Goal: Information Seeking & Learning: Learn about a topic

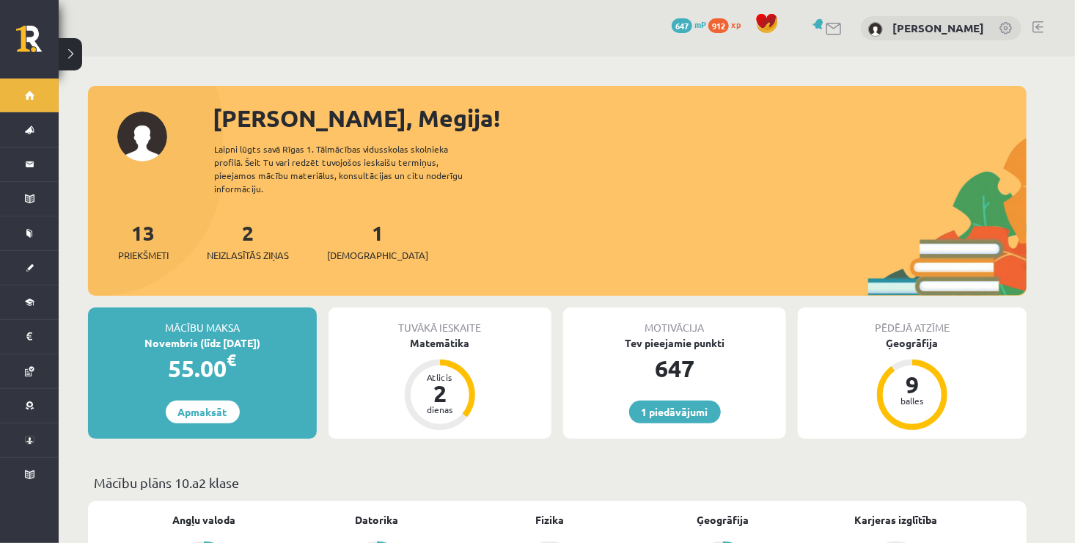
click at [256, 233] on div "2 Neizlasītās ziņas" at bounding box center [248, 239] width 82 height 45
click at [247, 222] on link "2 Neizlasītās ziņas" at bounding box center [248, 240] width 82 height 43
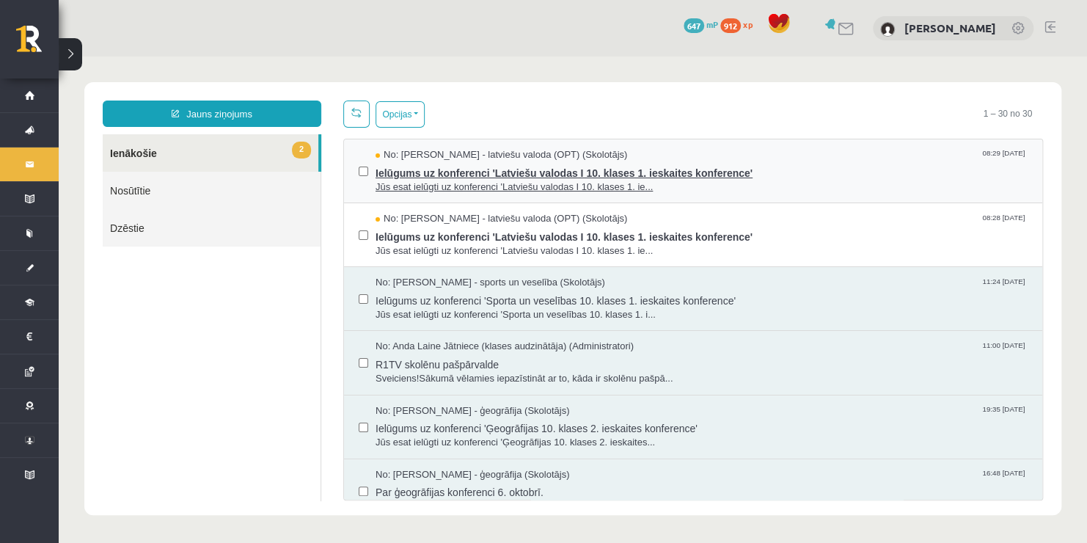
click at [516, 171] on span "Ielūgums uz konferenci 'Latviešu valodas I 10. klases 1. ieskaites konference'" at bounding box center [702, 171] width 652 height 18
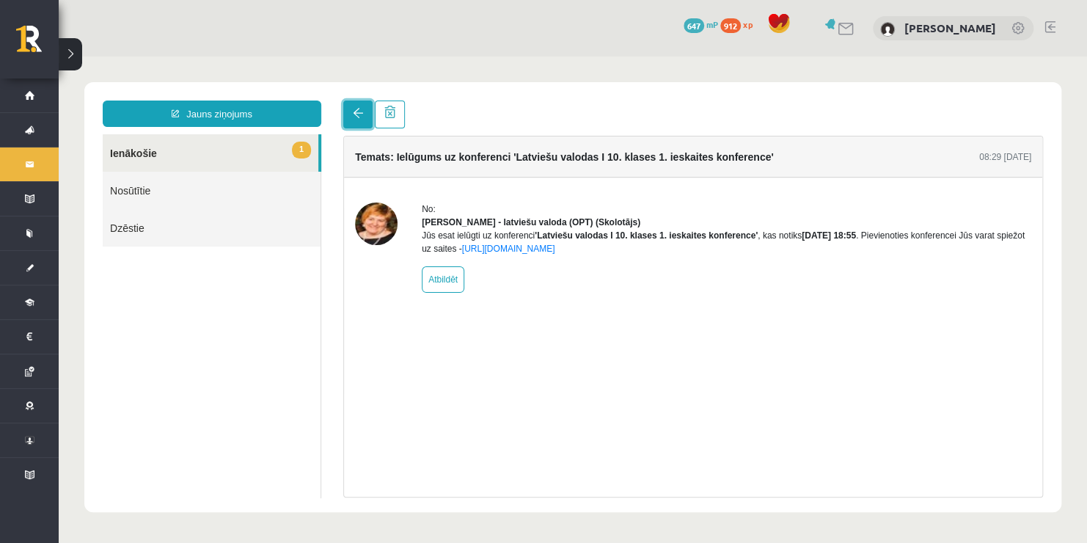
click at [356, 114] on span at bounding box center [358, 113] width 10 height 10
click at [354, 117] on span at bounding box center [358, 113] width 10 height 10
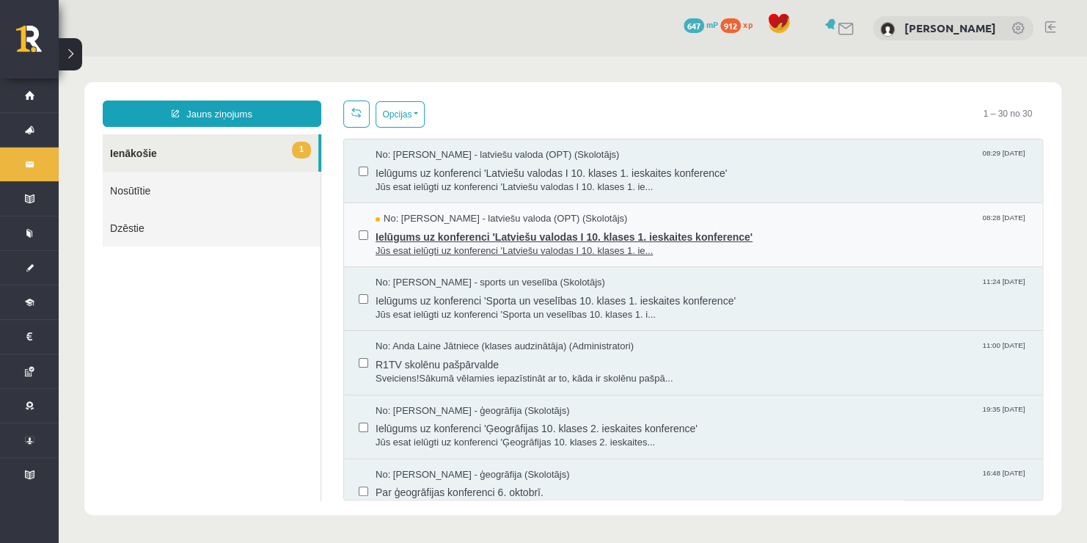
click at [478, 246] on span "Jūs esat ielūgti uz konferenci 'Latviešu valodas I 10. klases 1. ie..." at bounding box center [702, 251] width 652 height 14
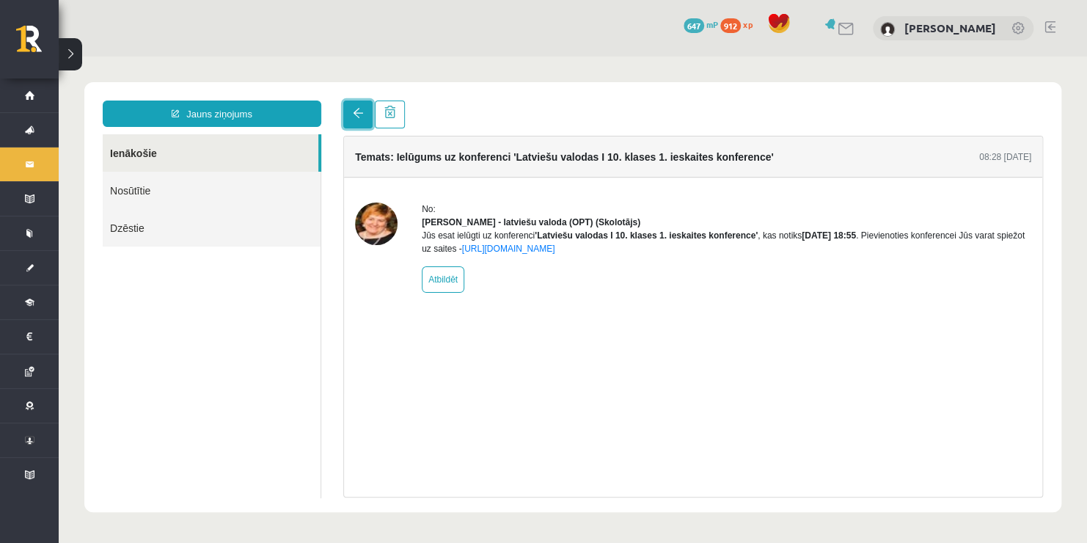
click at [348, 113] on link at bounding box center [357, 114] width 29 height 28
click at [347, 114] on link at bounding box center [357, 114] width 29 height 28
click at [357, 111] on span at bounding box center [358, 113] width 10 height 10
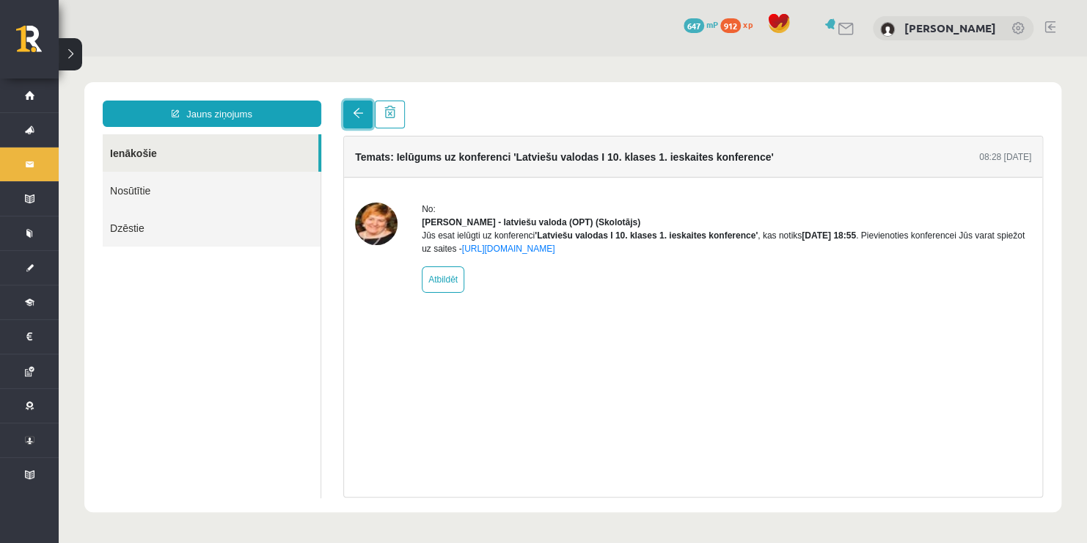
click at [357, 111] on span at bounding box center [358, 113] width 10 height 10
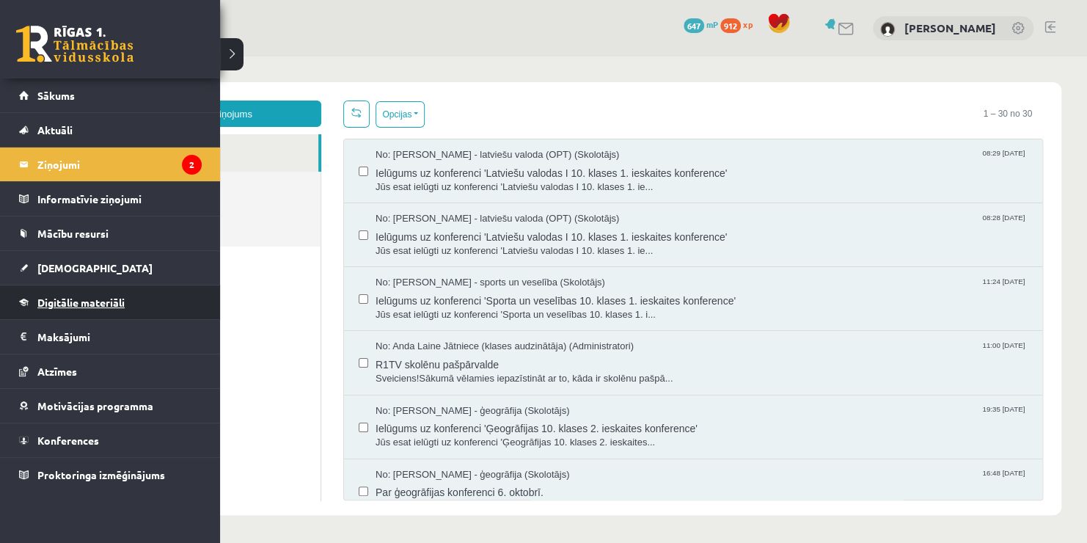
click at [102, 307] on link "Digitālie materiāli" at bounding box center [110, 302] width 183 height 34
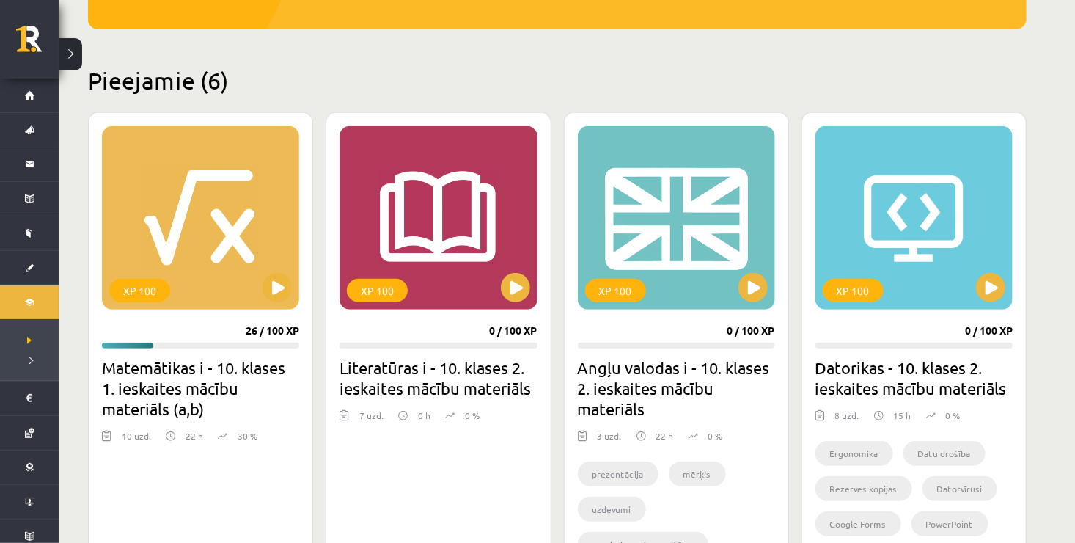
scroll to position [367, 0]
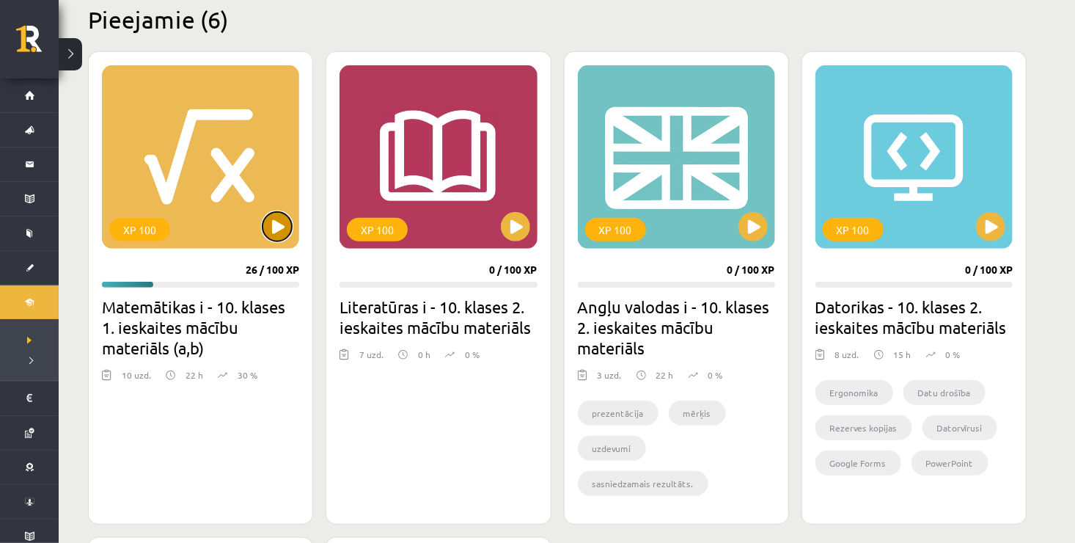
click at [280, 231] on button at bounding box center [277, 226] width 29 height 29
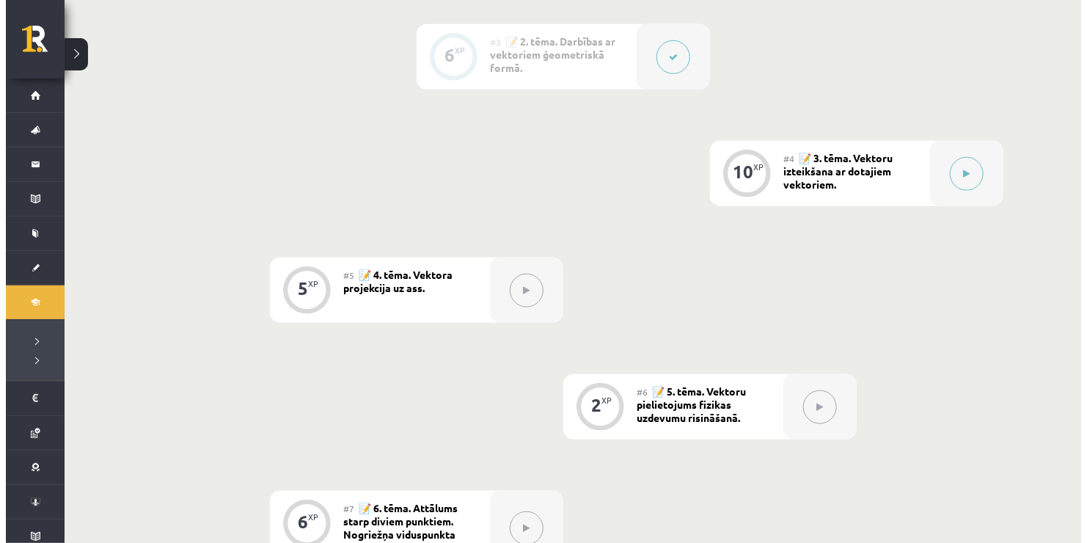
scroll to position [587, 0]
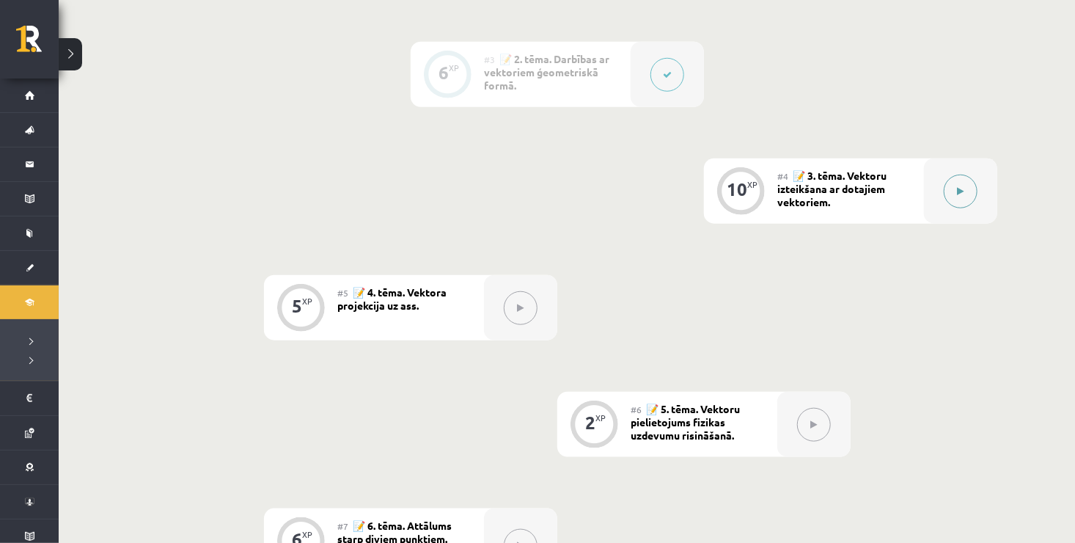
click at [960, 189] on icon at bounding box center [961, 191] width 7 height 9
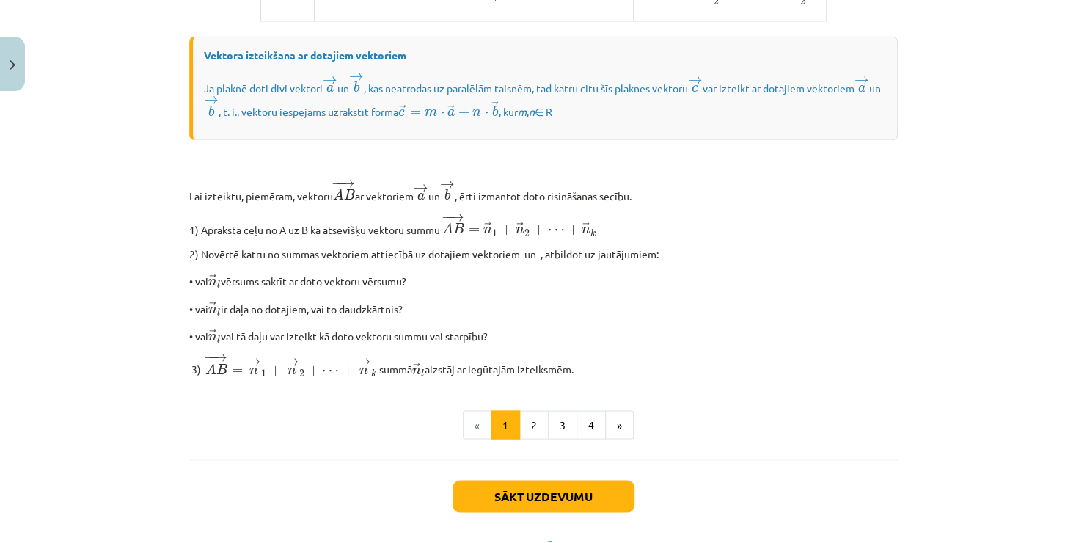
scroll to position [1215, 0]
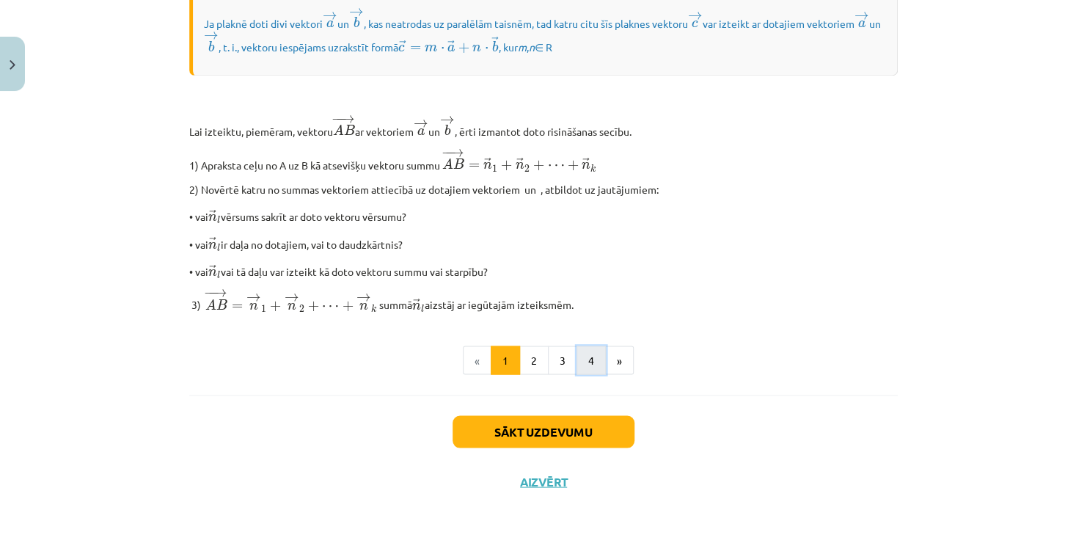
click at [582, 364] on button "4" at bounding box center [591, 359] width 29 height 29
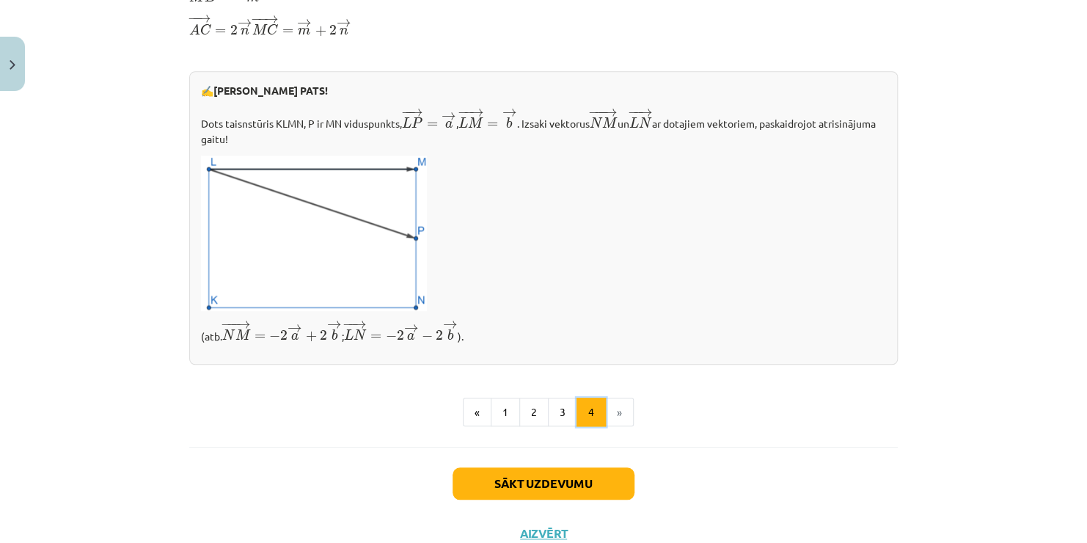
scroll to position [571, 0]
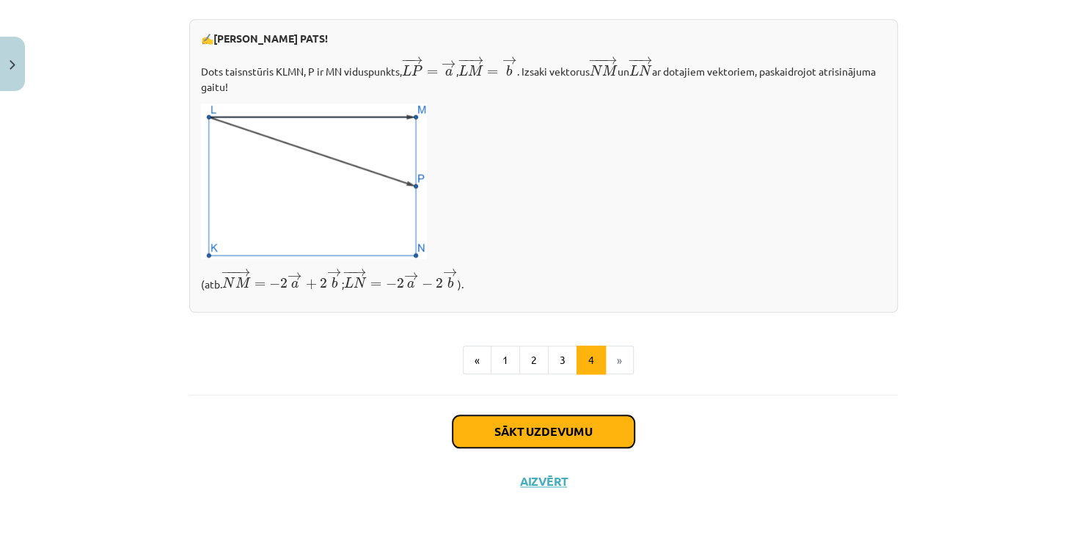
click at [559, 434] on button "Sākt uzdevumu" at bounding box center [544, 431] width 182 height 32
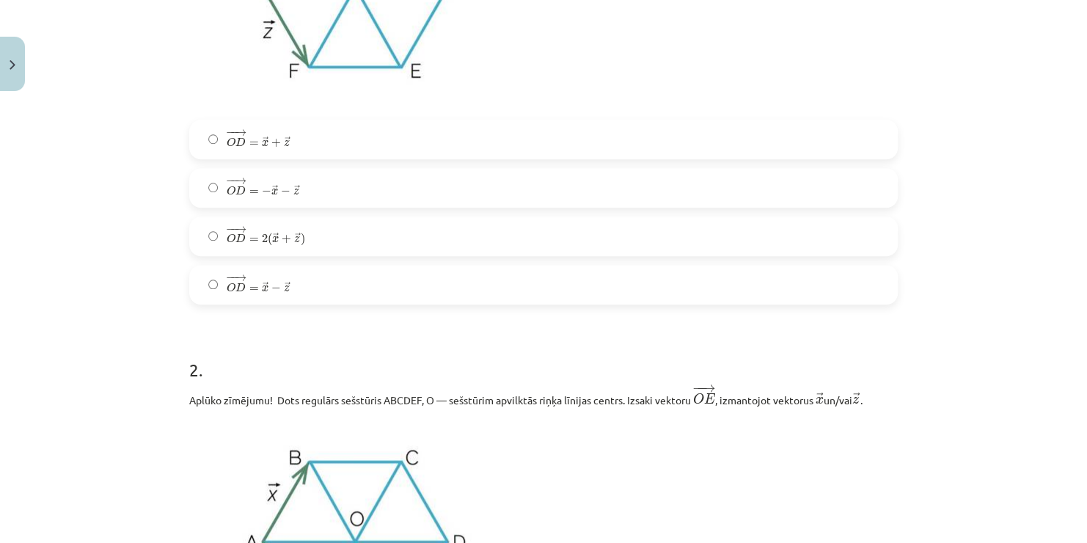
scroll to position [367, 0]
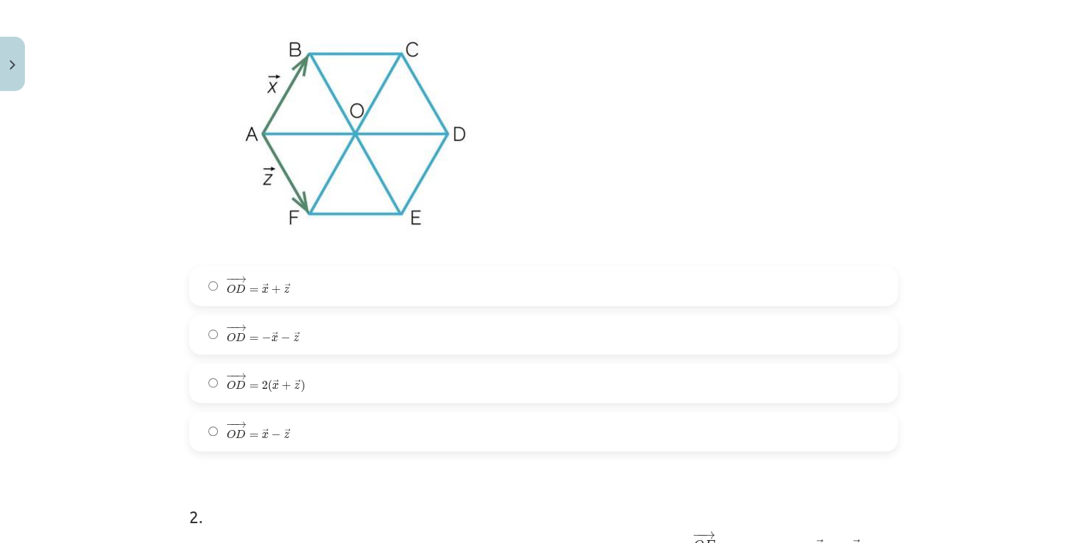
click at [296, 337] on label "− − → O D = − → x − → z O D → = − x → − z →" at bounding box center [544, 334] width 706 height 37
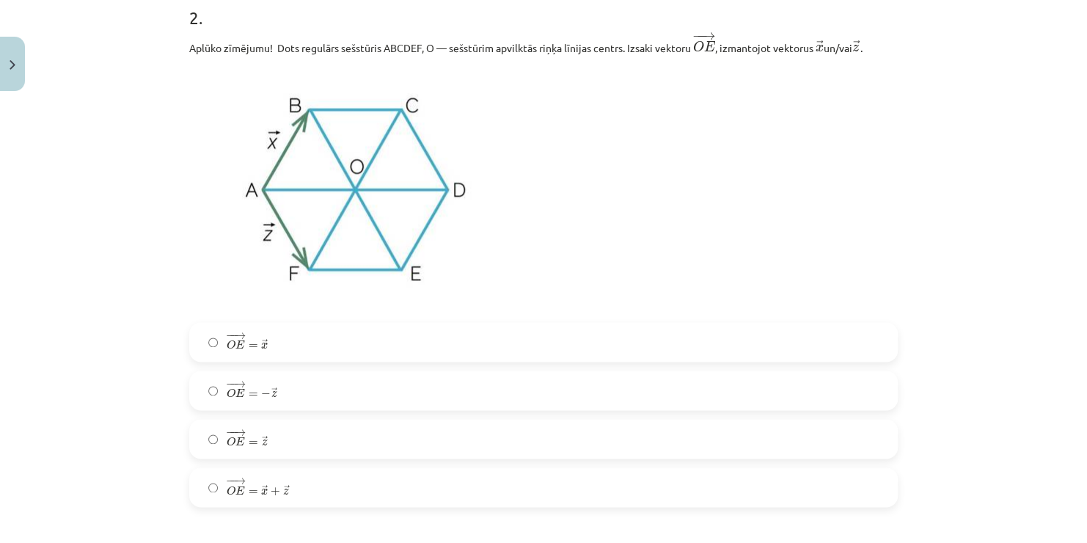
scroll to position [854, 0]
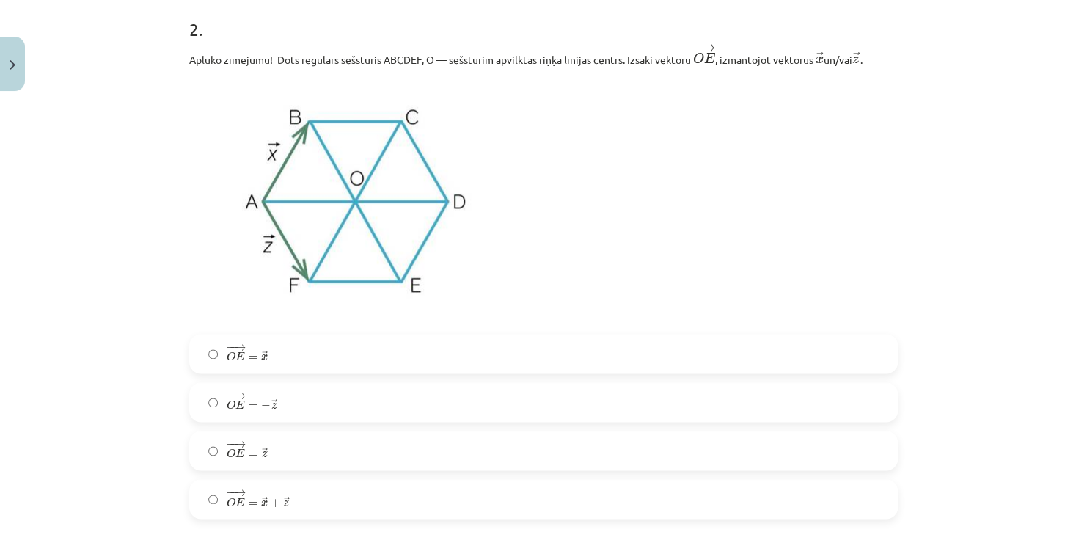
click at [277, 455] on label "− − → O E = → z O E → = z →" at bounding box center [544, 450] width 706 height 37
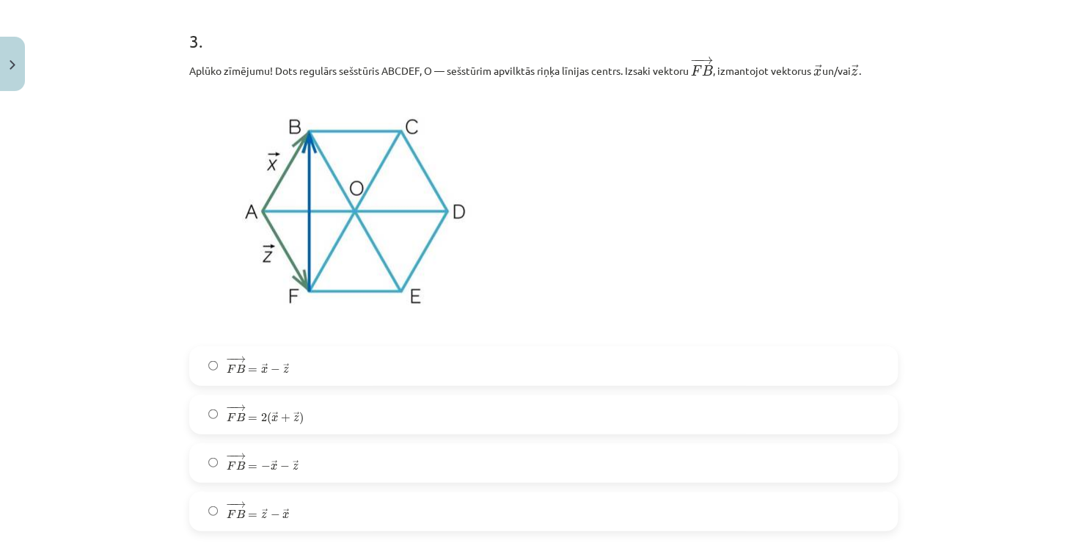
scroll to position [1401, 0]
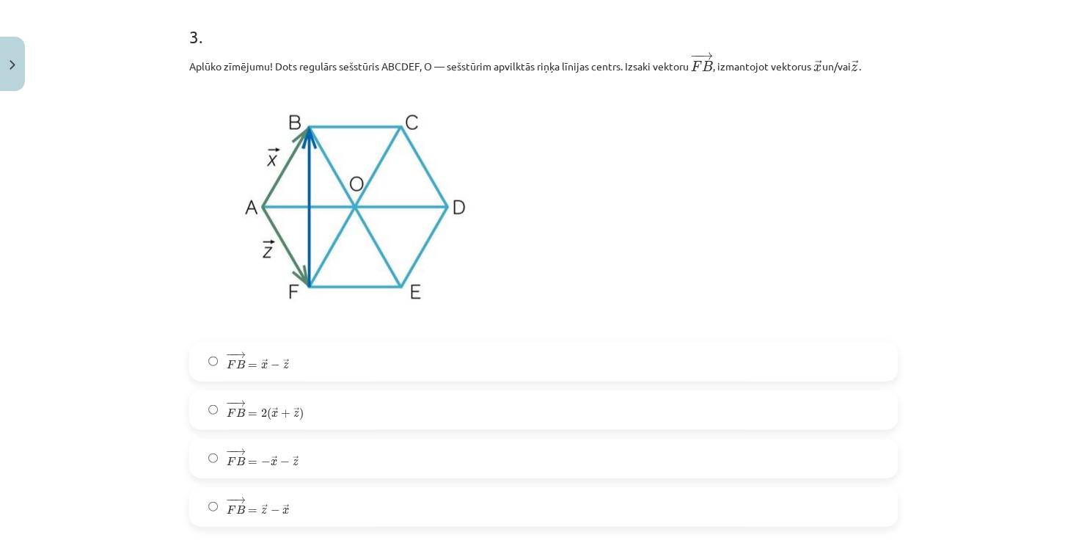
click at [261, 365] on span "x" at bounding box center [264, 365] width 7 height 7
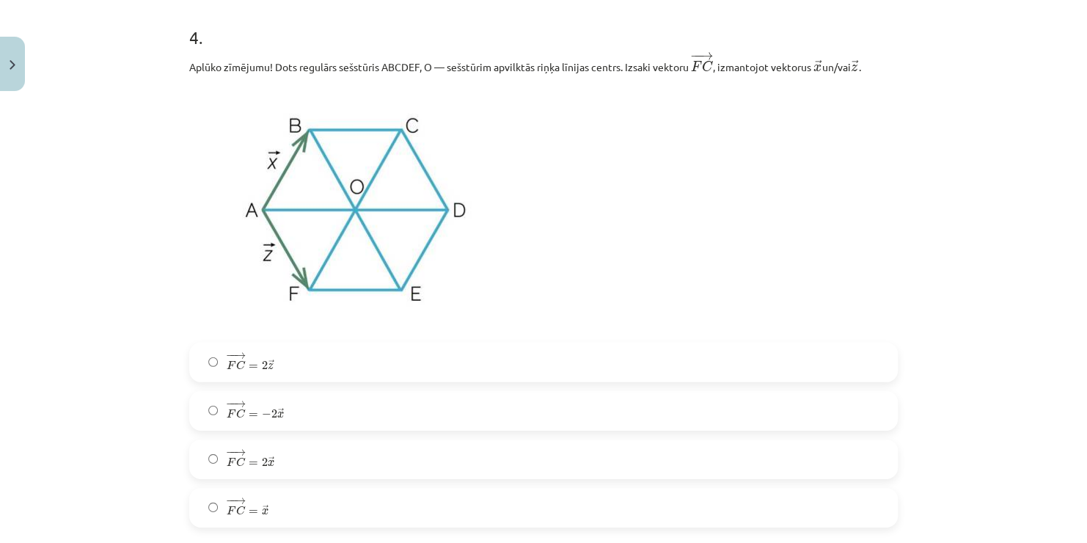
scroll to position [1988, 0]
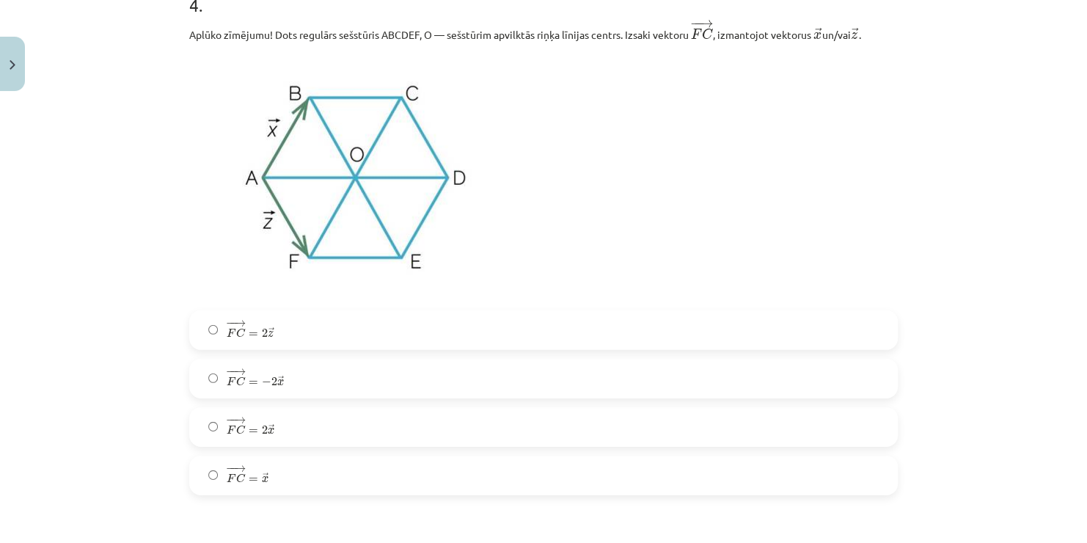
click at [338, 335] on label "− − → F C = 2 → z F C → = 2 z →" at bounding box center [544, 330] width 706 height 37
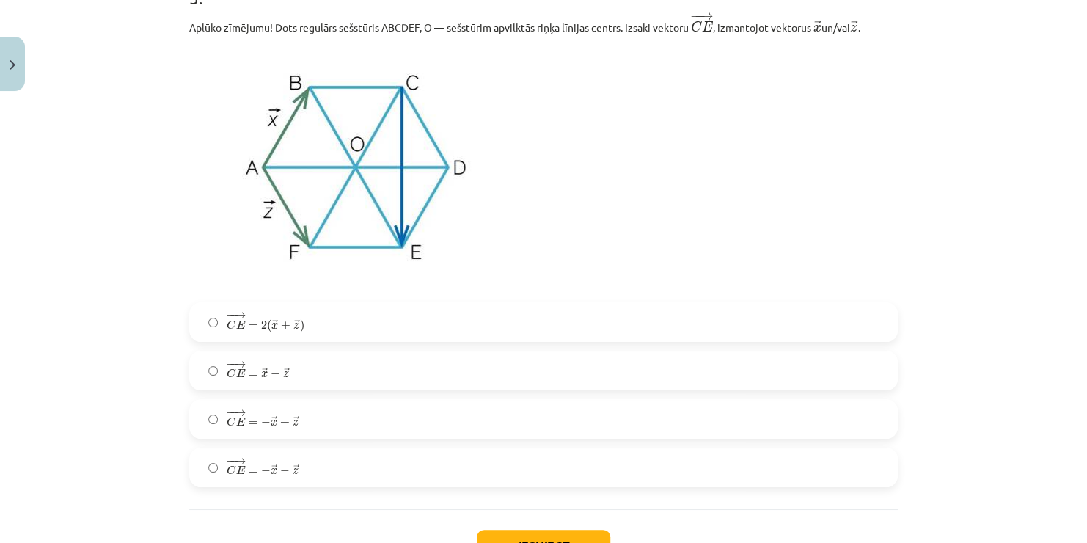
scroll to position [2575, 0]
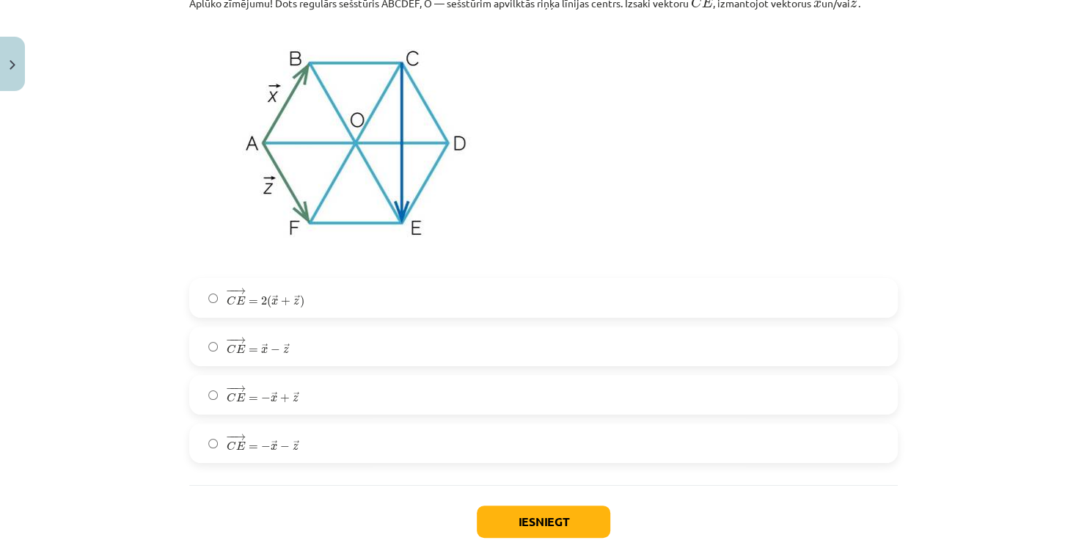
click at [305, 403] on label "− − → C E = − → x + → z C E → = − x → + z →" at bounding box center [544, 394] width 706 height 37
click at [491, 522] on button "Iesniegt" at bounding box center [544, 521] width 134 height 32
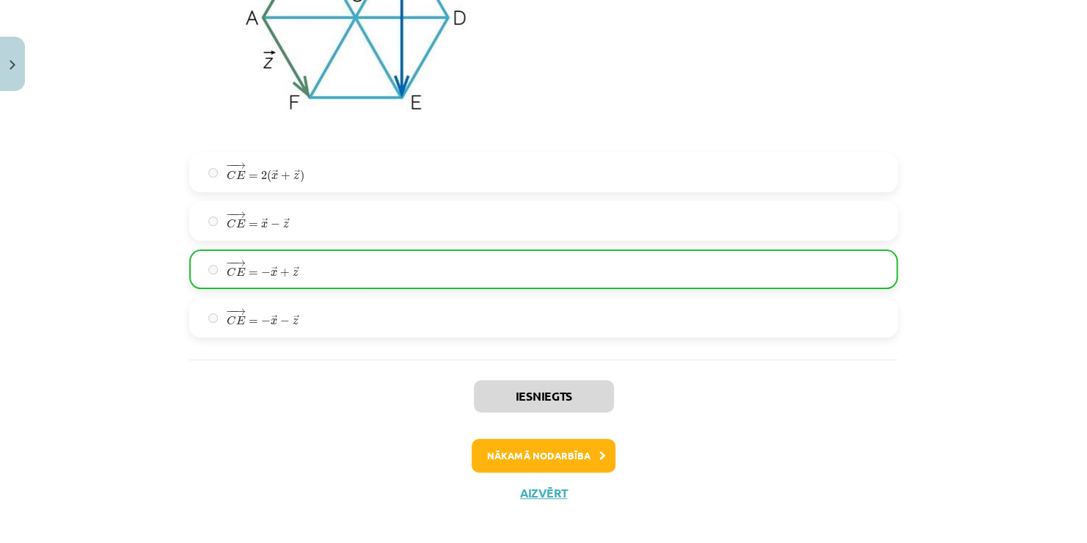
scroll to position [2716, 0]
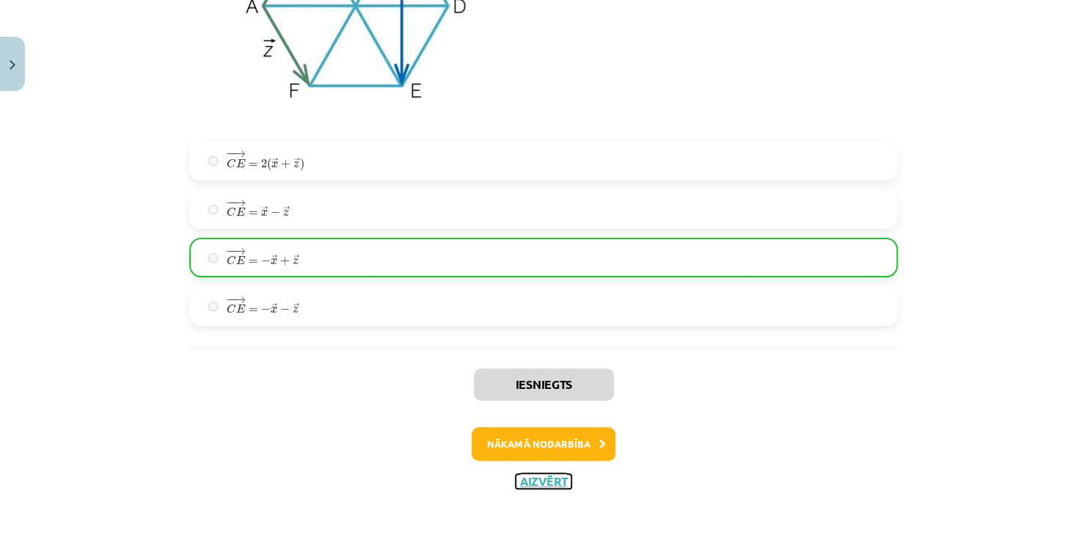
click at [532, 483] on button "Aizvērt" at bounding box center [544, 481] width 56 height 15
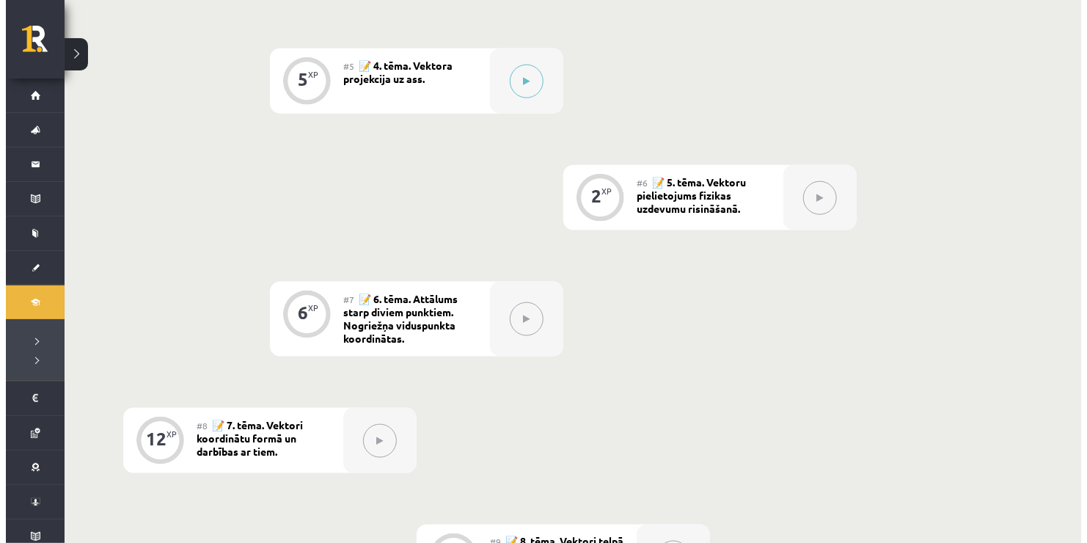
scroll to position [720, 0]
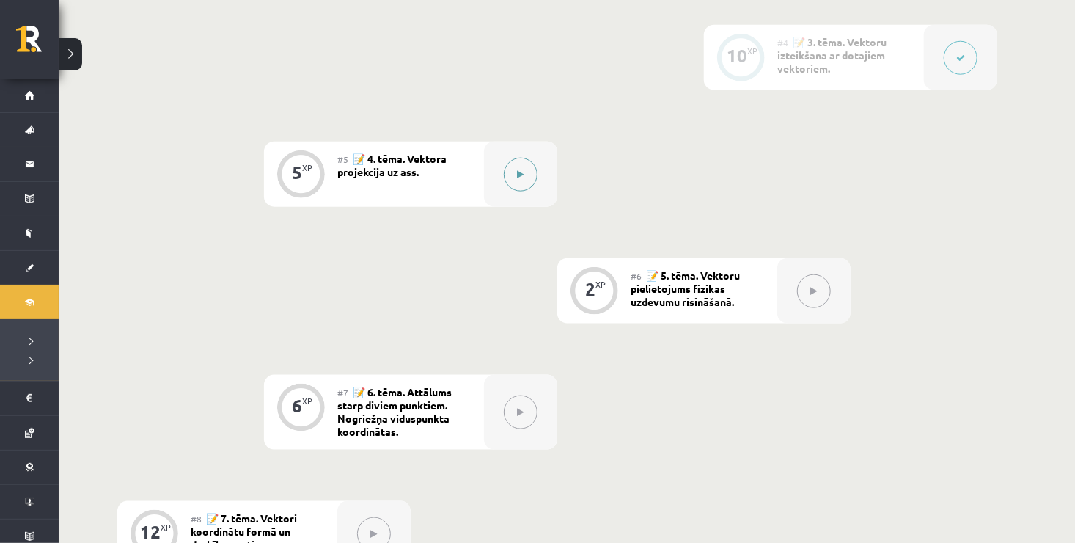
click at [523, 175] on icon at bounding box center [521, 174] width 7 height 9
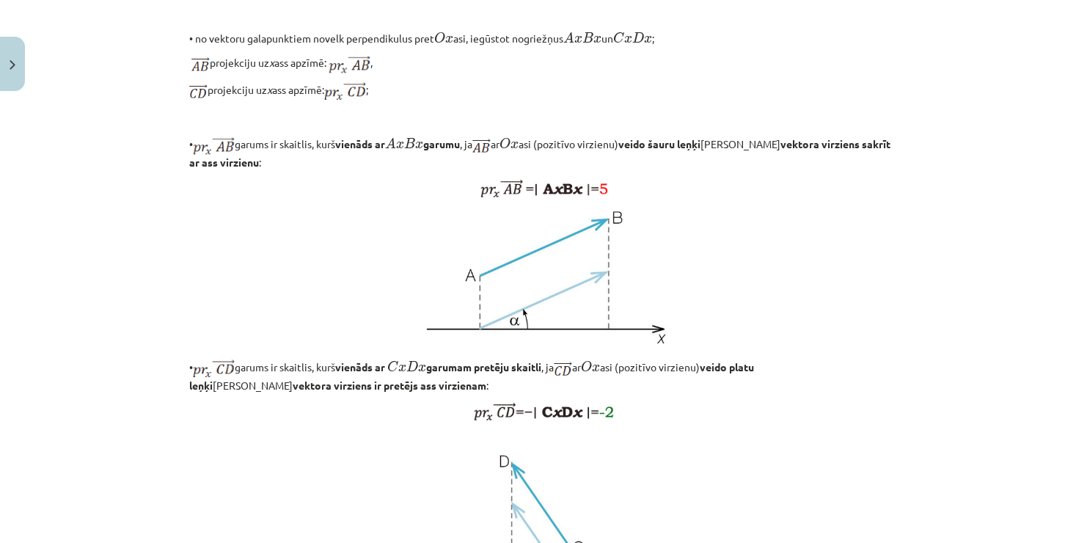
scroll to position [1197, 0]
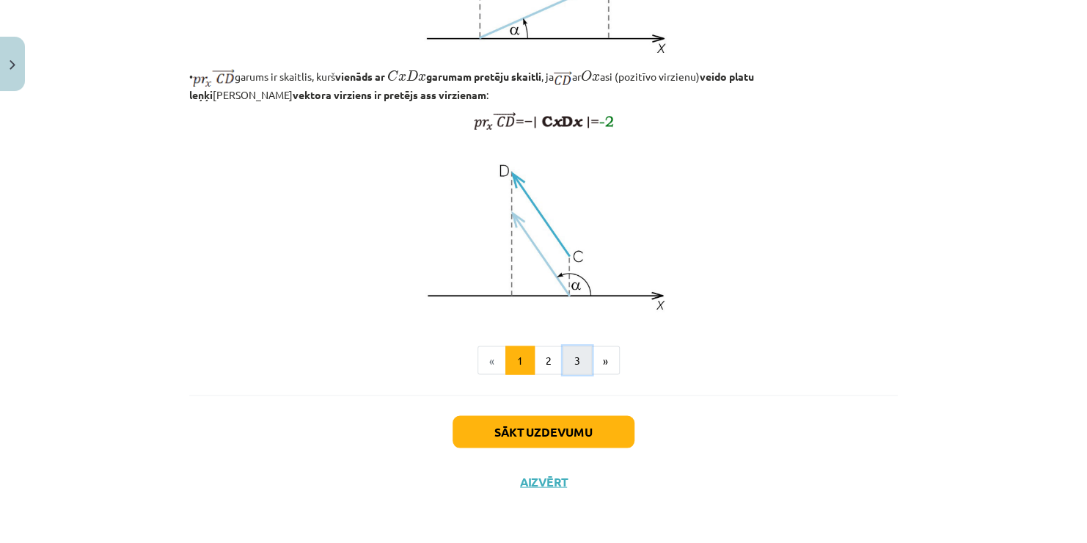
click at [563, 362] on button "3" at bounding box center [577, 359] width 29 height 29
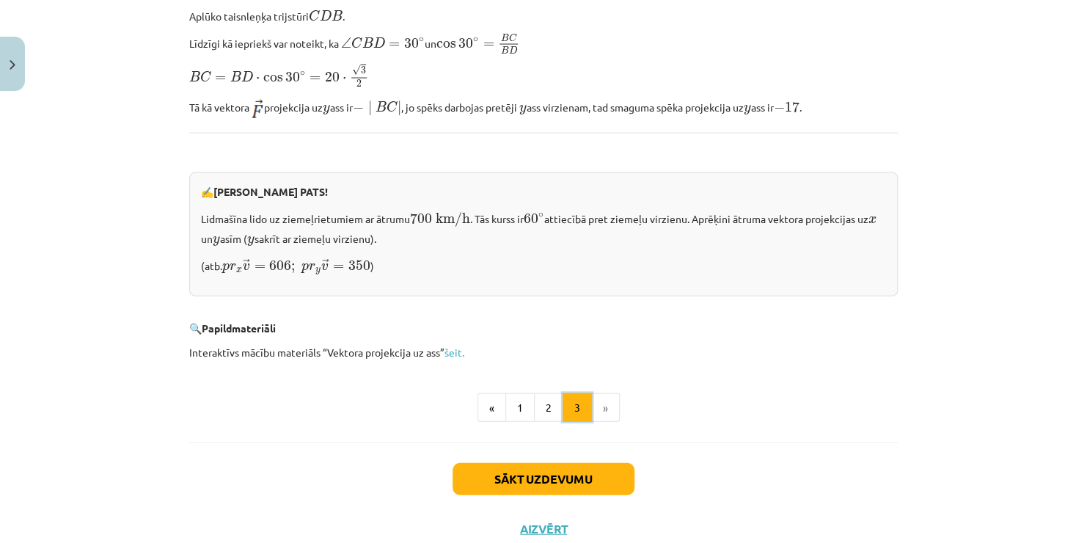
scroll to position [1502, 0]
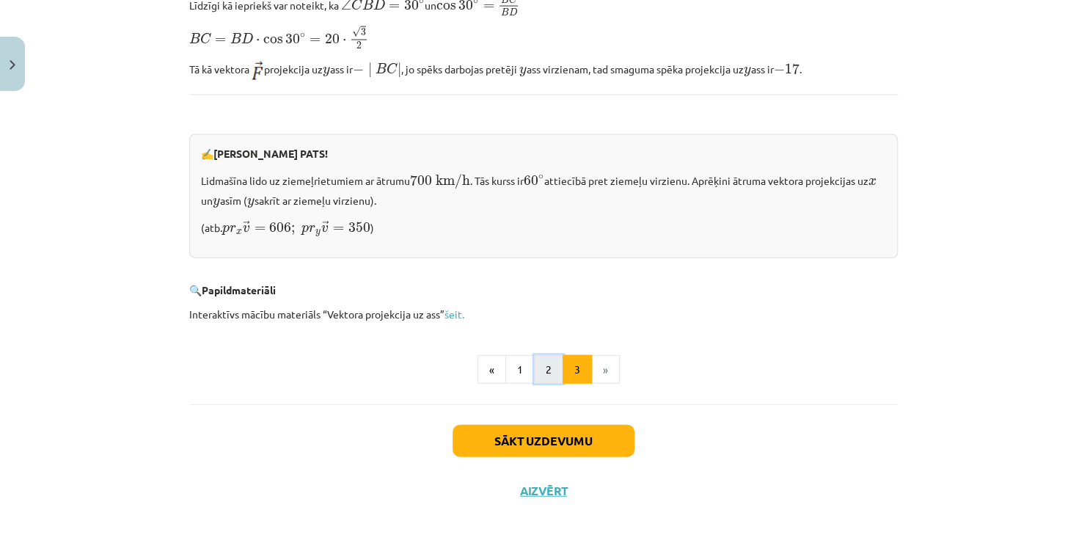
click at [547, 360] on button "2" at bounding box center [548, 369] width 29 height 29
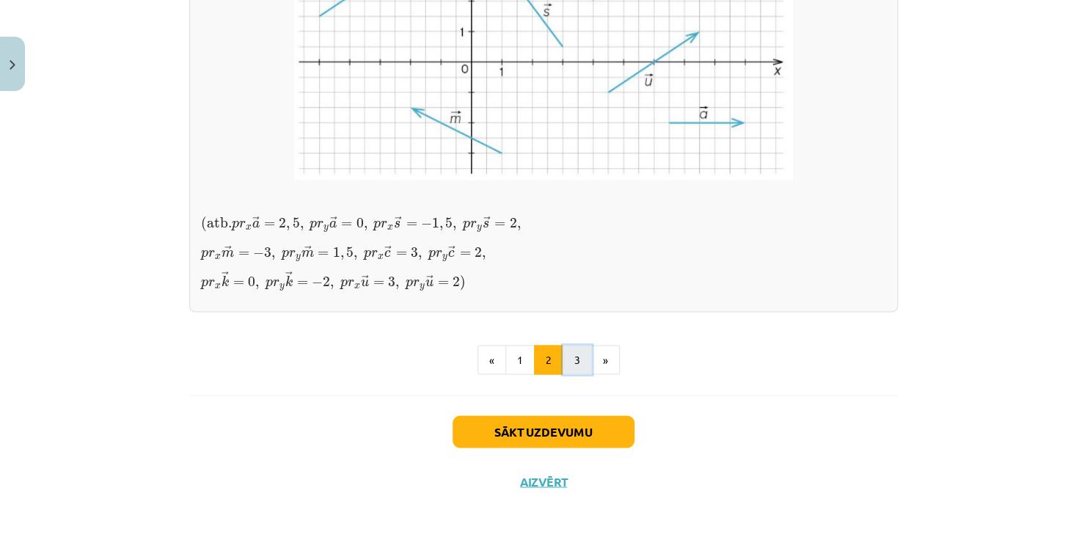
click at [571, 367] on button "3" at bounding box center [577, 359] width 29 height 29
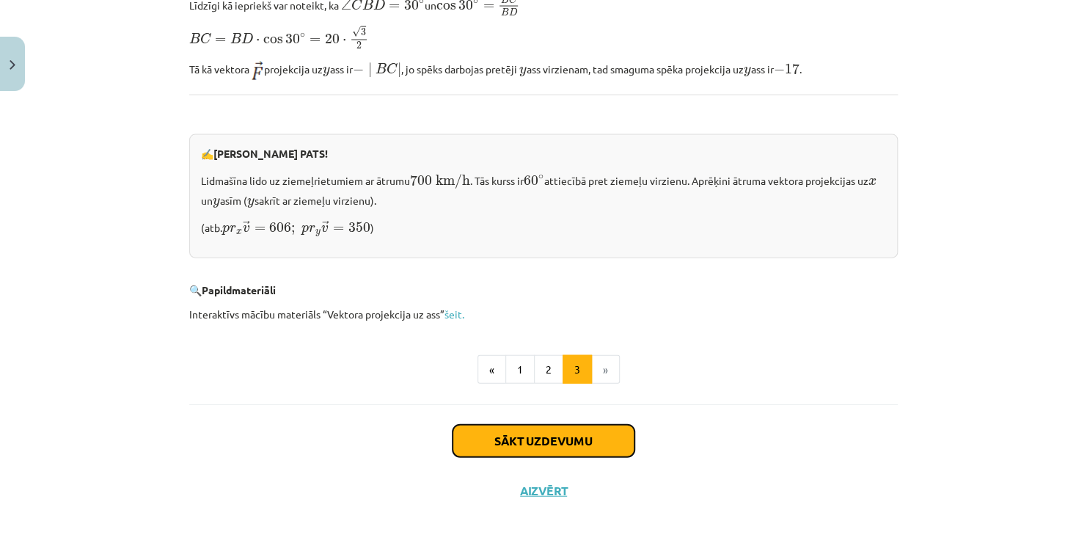
click at [578, 430] on button "Sākt uzdevumu" at bounding box center [544, 441] width 182 height 32
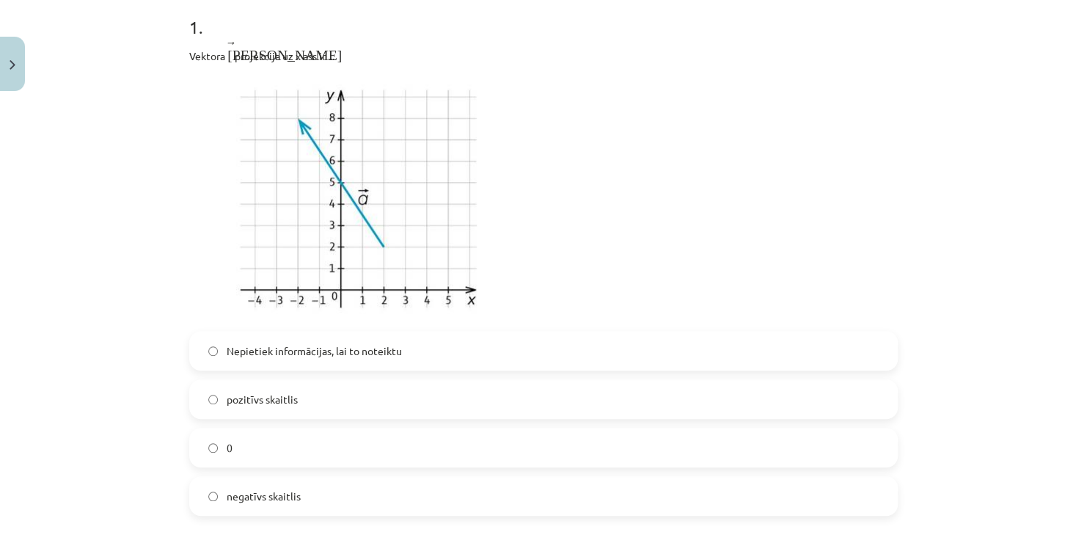
scroll to position [289, 0]
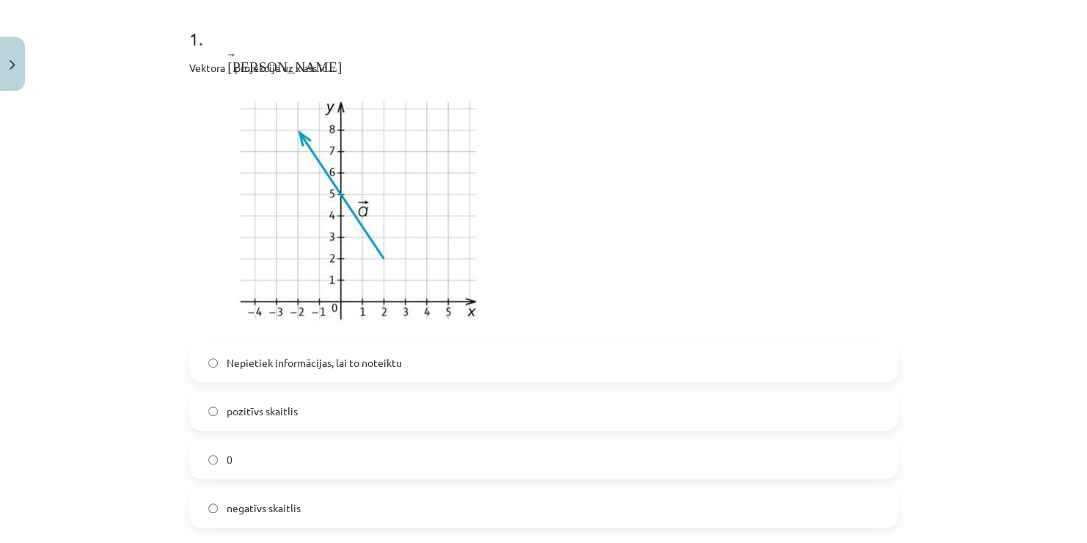
click at [284, 511] on span "negatīvs skaitlis" at bounding box center [264, 507] width 74 height 15
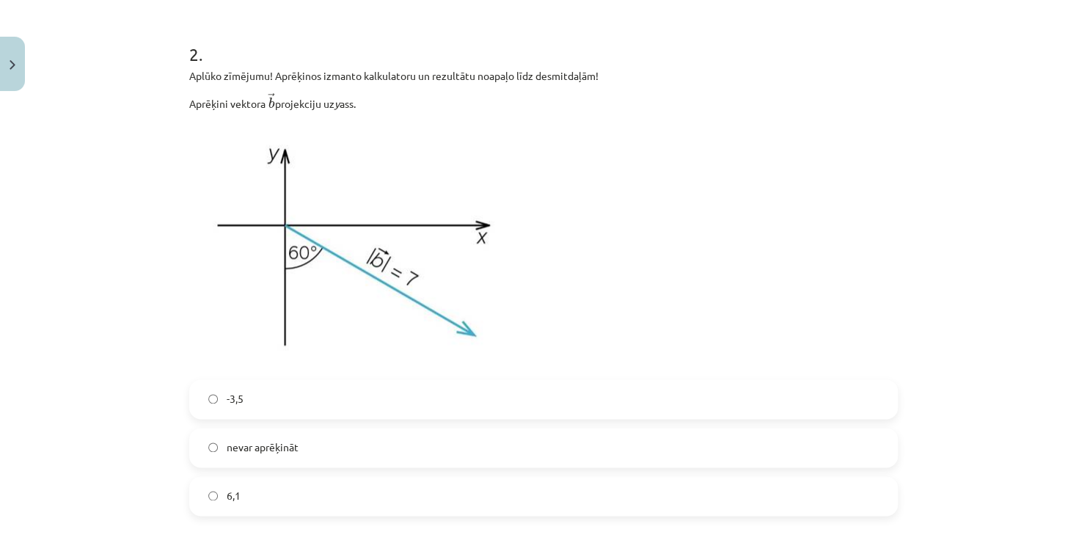
scroll to position [802, 0]
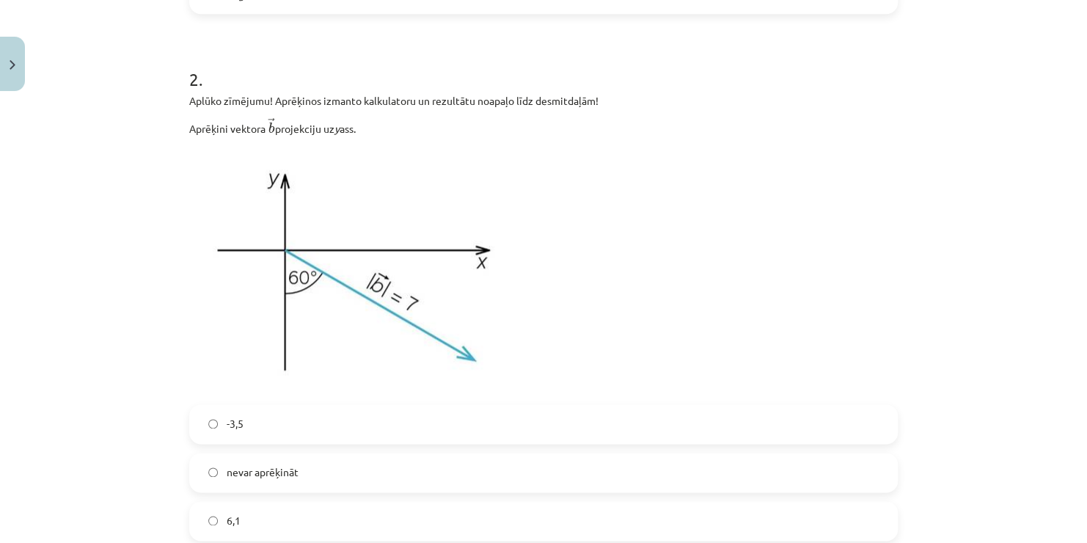
click at [244, 423] on label "-3,5" at bounding box center [544, 424] width 706 height 37
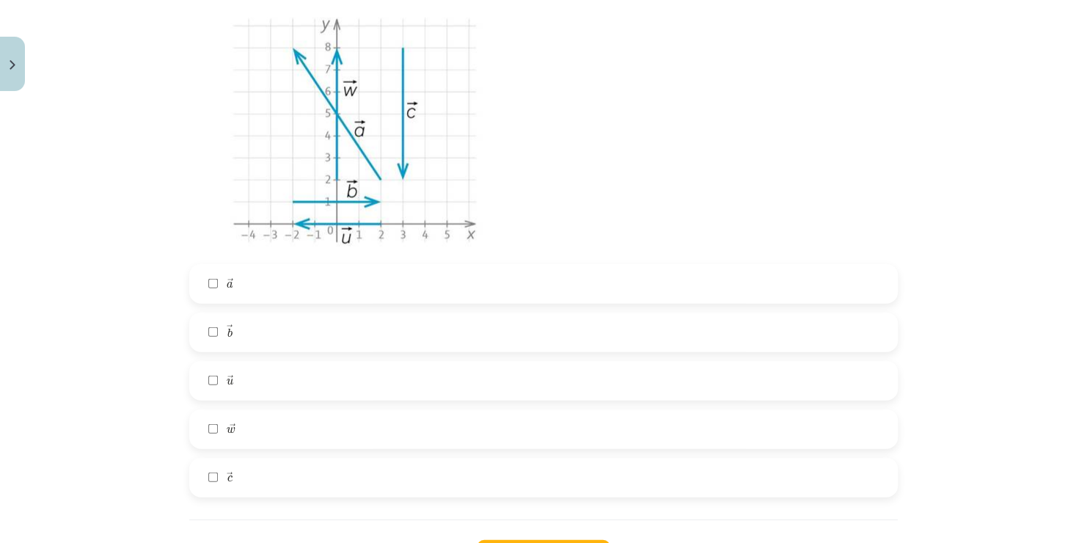
scroll to position [1463, 0]
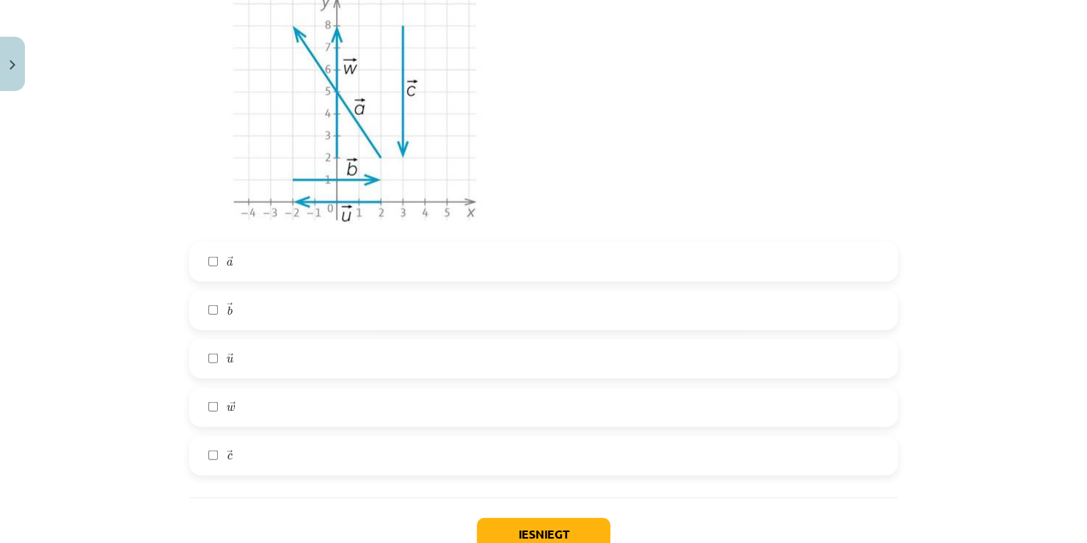
click at [247, 274] on label "→ a a →" at bounding box center [544, 262] width 706 height 37
click at [250, 321] on label "→ b b →" at bounding box center [544, 310] width 706 height 37
click at [252, 412] on label "→ w w →" at bounding box center [544, 407] width 706 height 37
click at [244, 452] on label "→ c c →" at bounding box center [544, 455] width 706 height 37
click at [555, 526] on button "Iesniegt" at bounding box center [544, 534] width 134 height 32
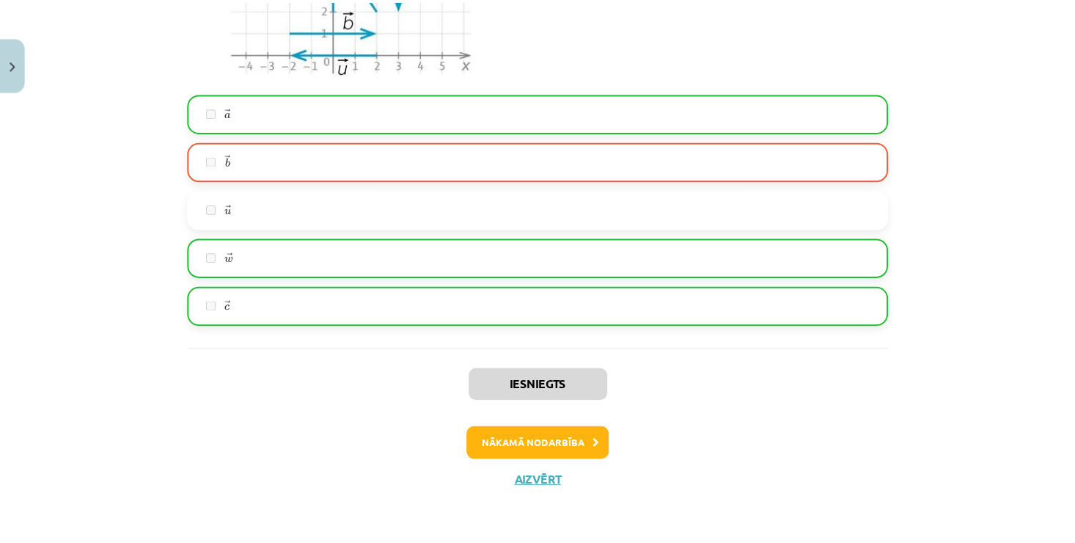
scroll to position [1612, 0]
click at [535, 489] on div "Iesniegts Nākamā nodarbība Aizvērt" at bounding box center [543, 423] width 709 height 150
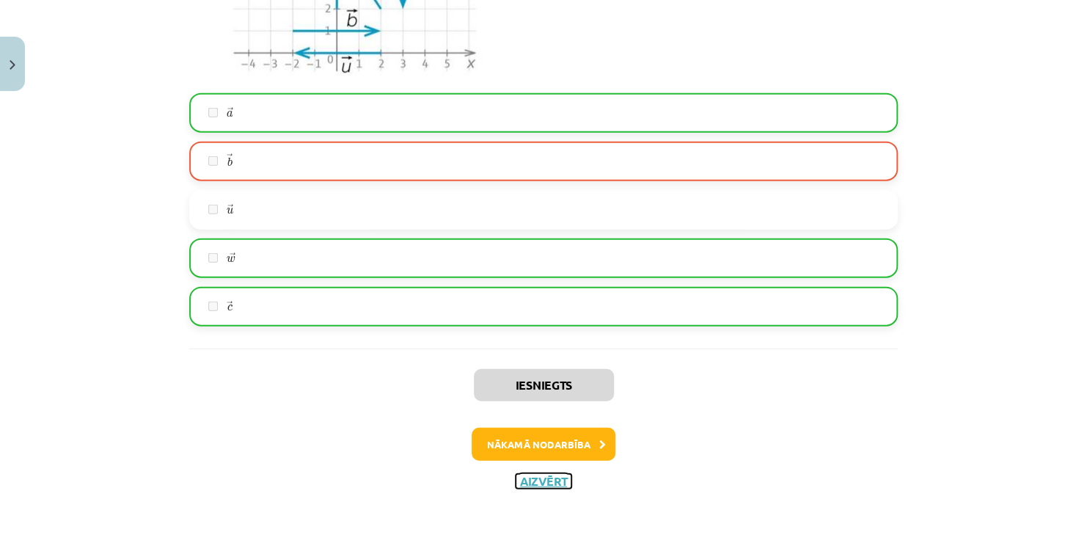
click at [536, 482] on button "Aizvērt" at bounding box center [544, 481] width 56 height 15
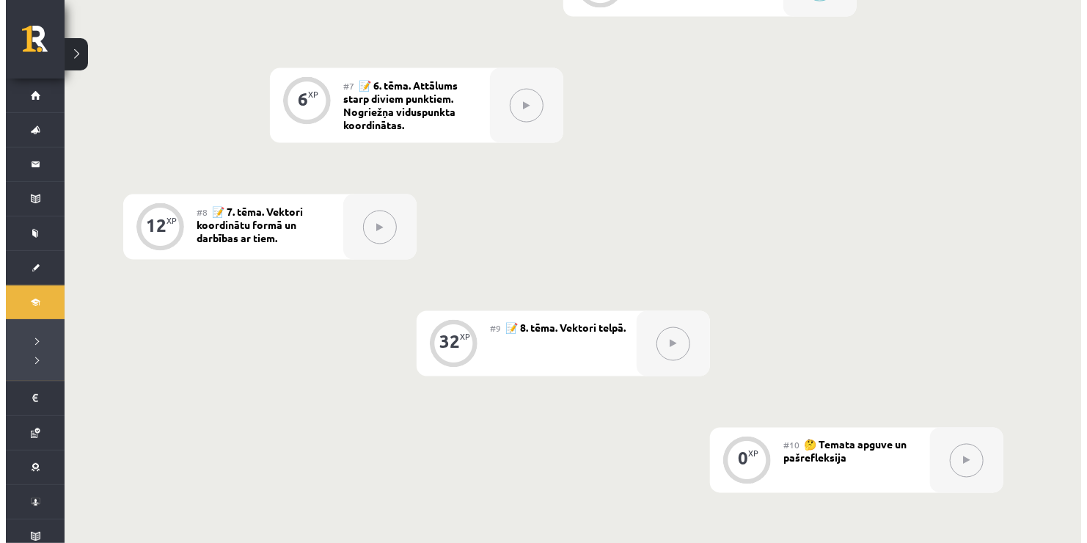
scroll to position [880, 0]
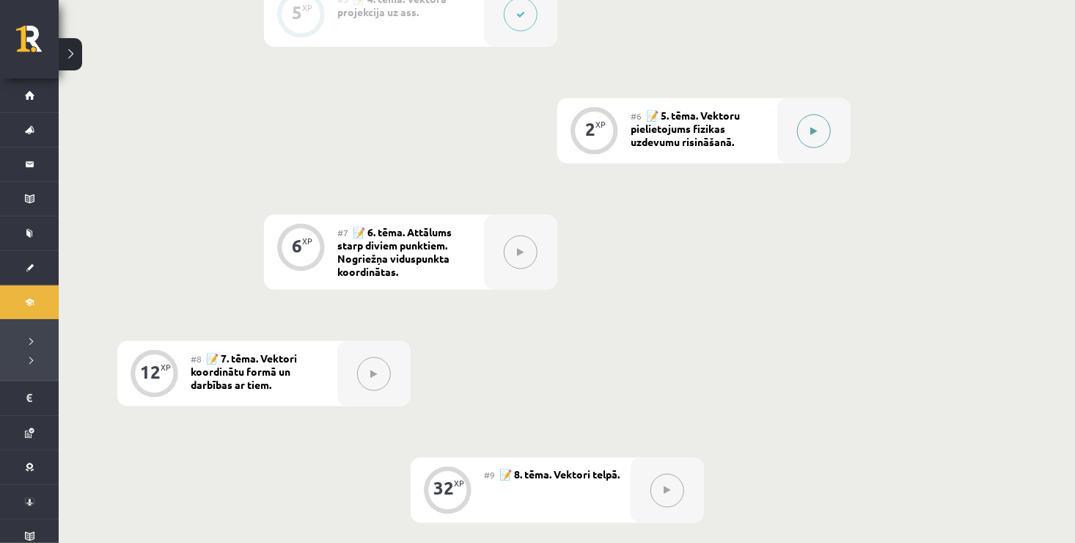
click at [818, 145] on button at bounding box center [814, 131] width 34 height 34
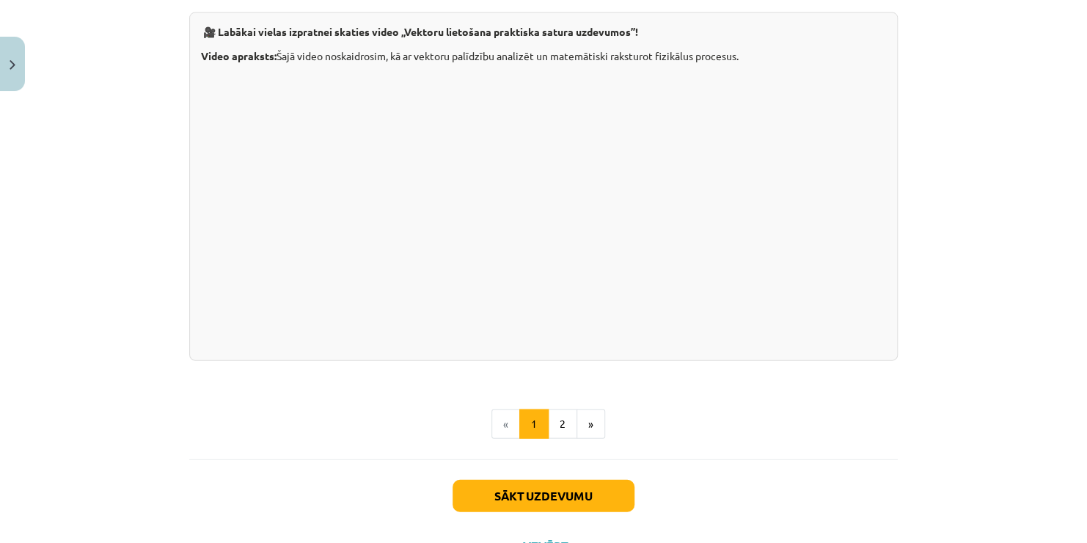
scroll to position [1524, 0]
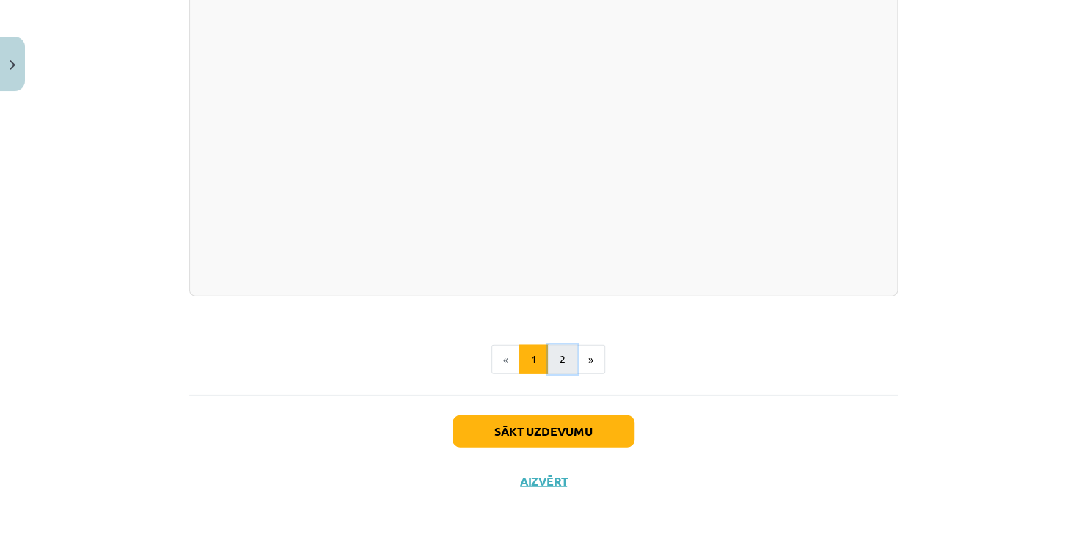
click at [548, 364] on button "2" at bounding box center [562, 359] width 29 height 29
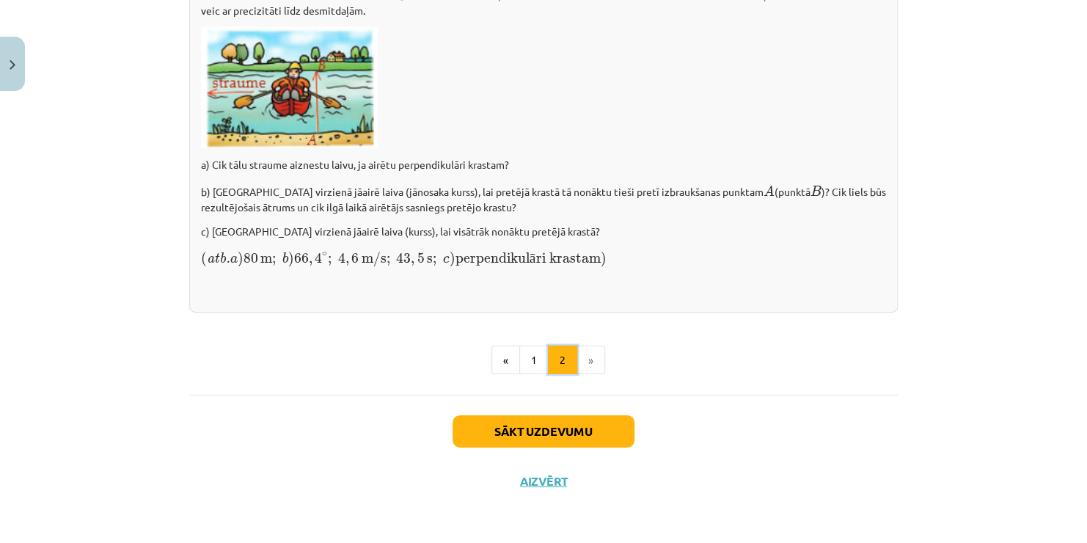
scroll to position [2105, 0]
click at [545, 436] on button "Sākt uzdevumu" at bounding box center [544, 431] width 182 height 32
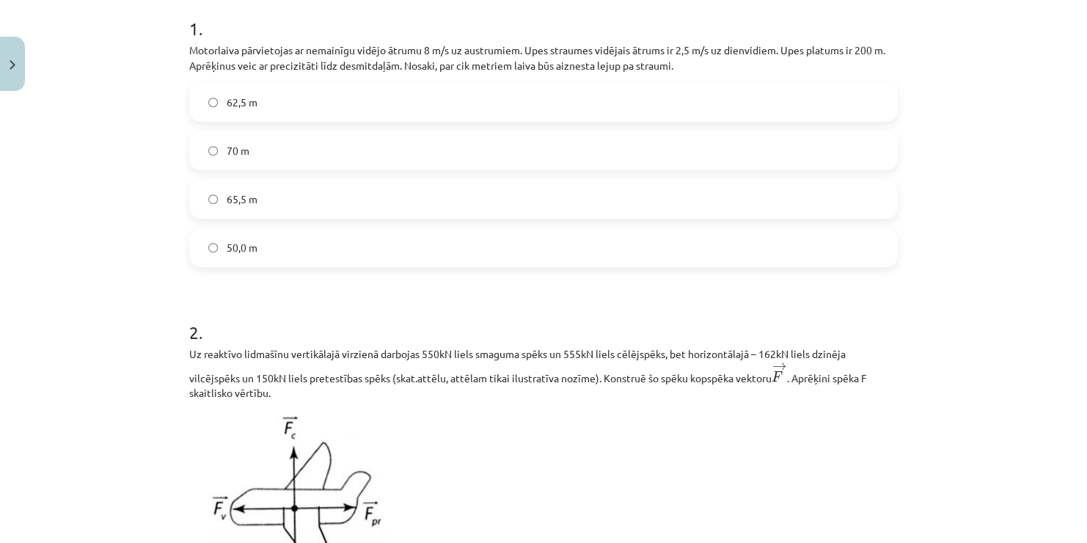
scroll to position [225, 0]
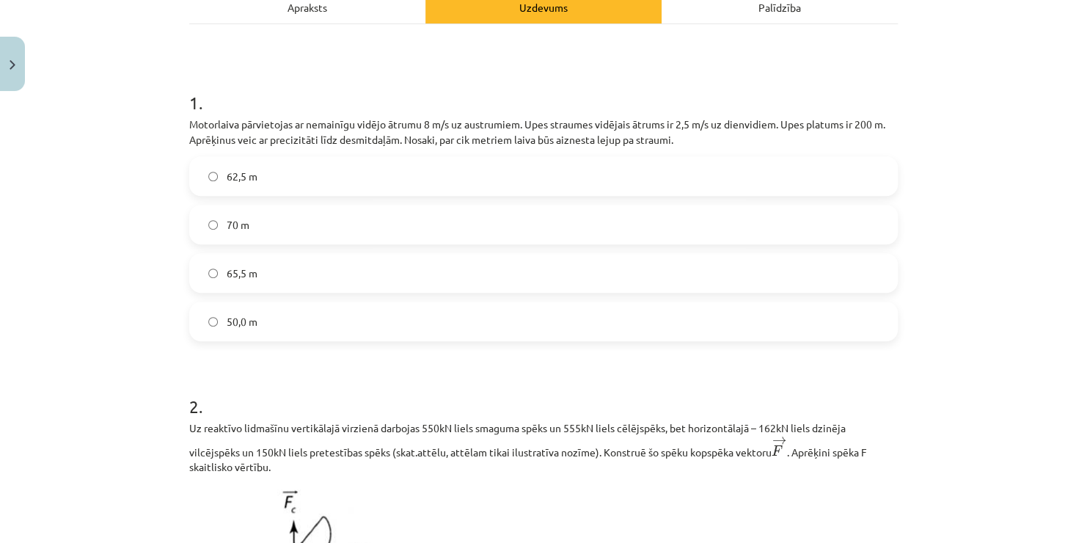
click at [304, 270] on label "65,5 m" at bounding box center [544, 273] width 706 height 37
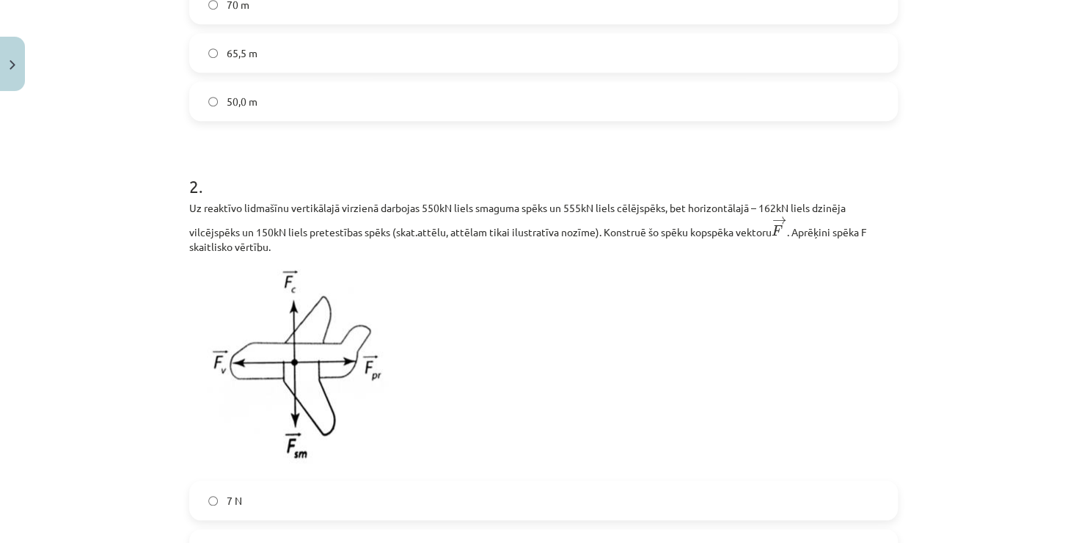
scroll to position [592, 0]
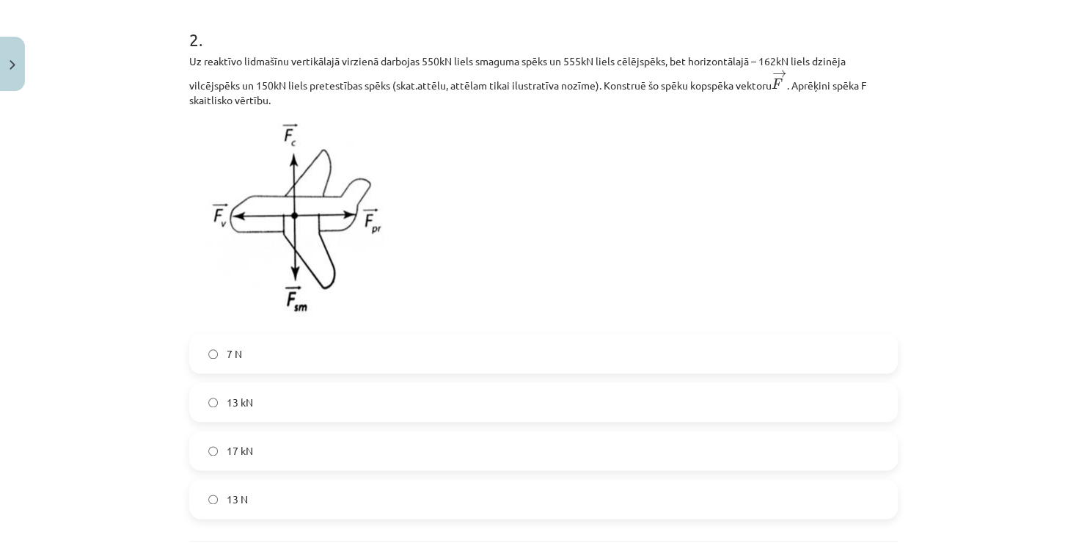
click at [277, 409] on label "13 kN" at bounding box center [544, 402] width 706 height 37
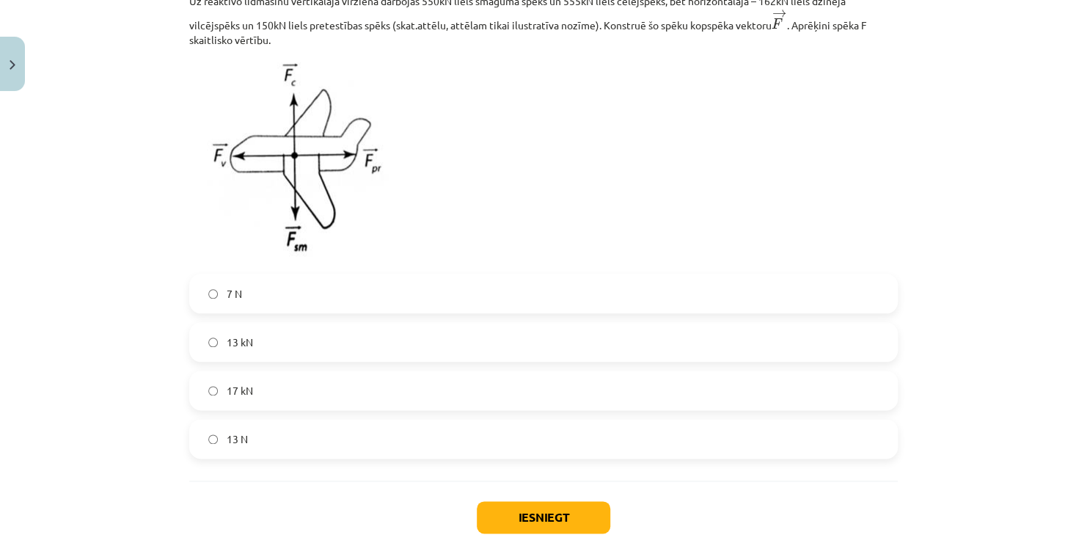
scroll to position [739, 0]
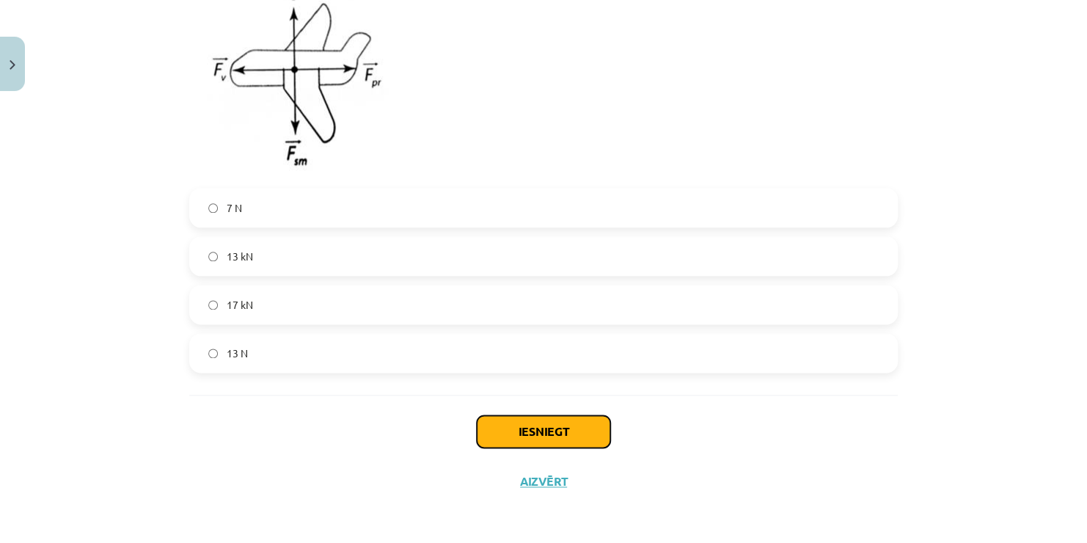
click at [508, 432] on button "Iesniegt" at bounding box center [544, 431] width 134 height 32
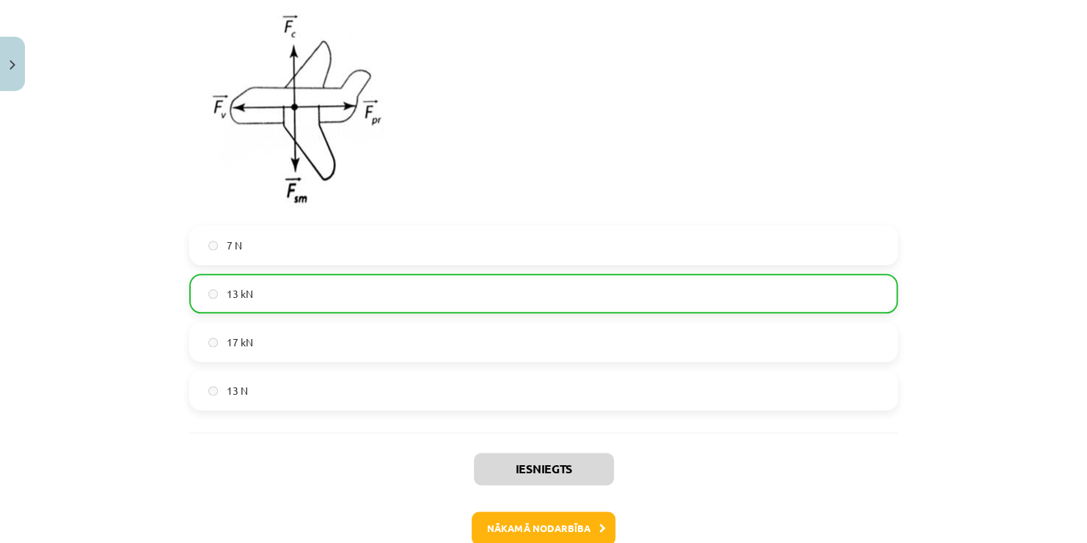
scroll to position [785, 0]
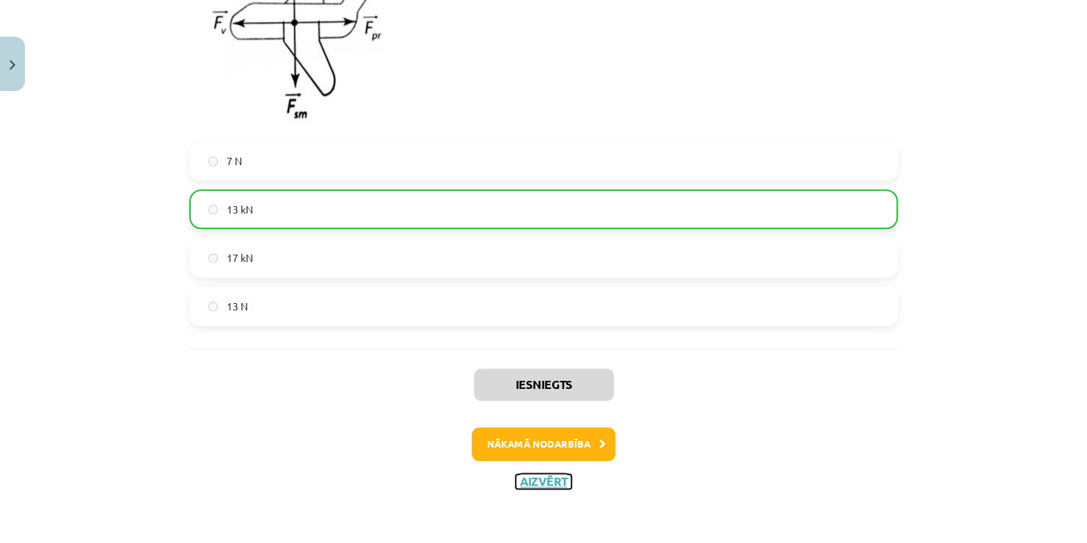
click at [540, 478] on button "Aizvērt" at bounding box center [544, 481] width 56 height 15
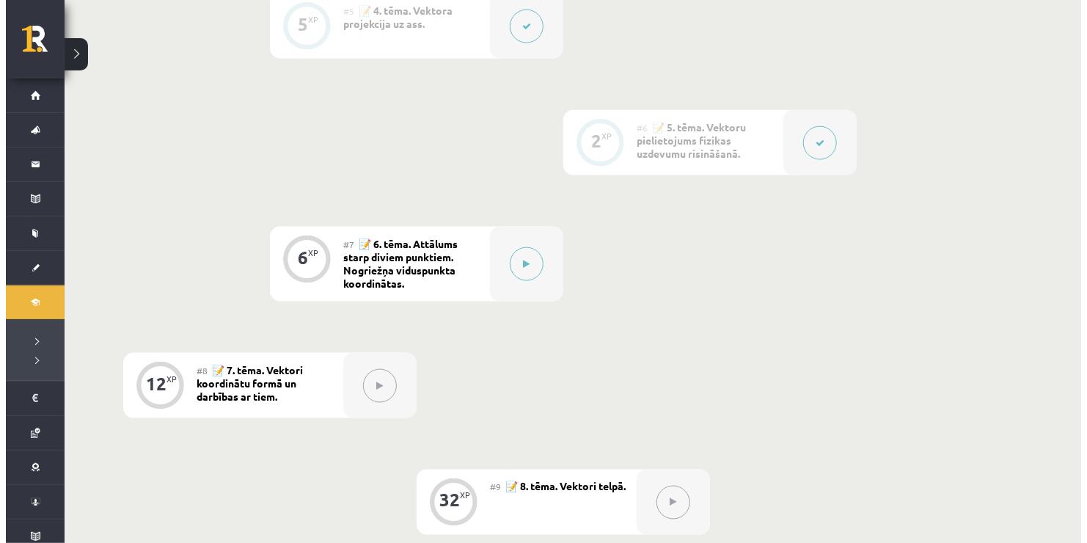
scroll to position [1027, 0]
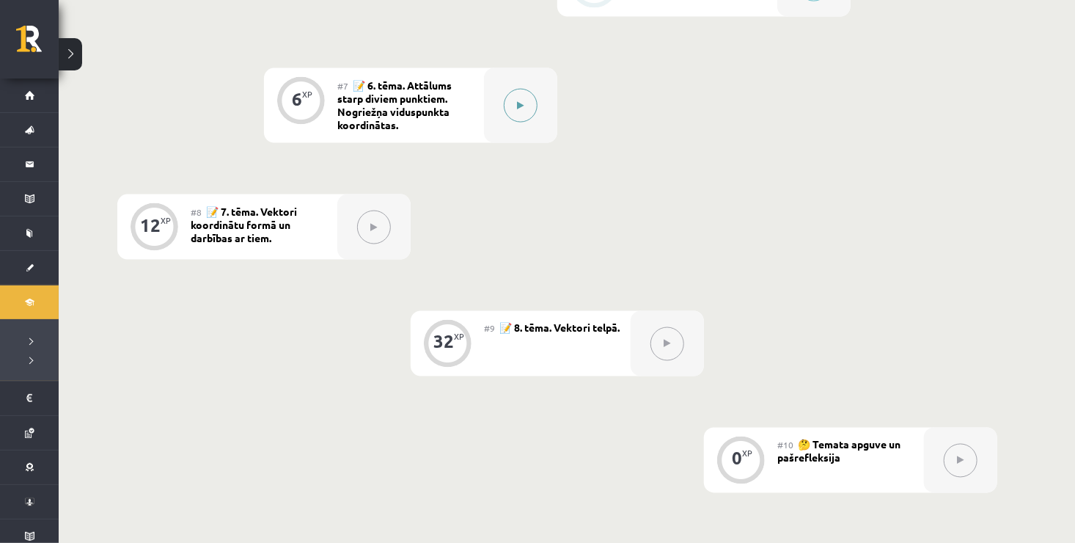
click at [521, 110] on button at bounding box center [521, 106] width 34 height 34
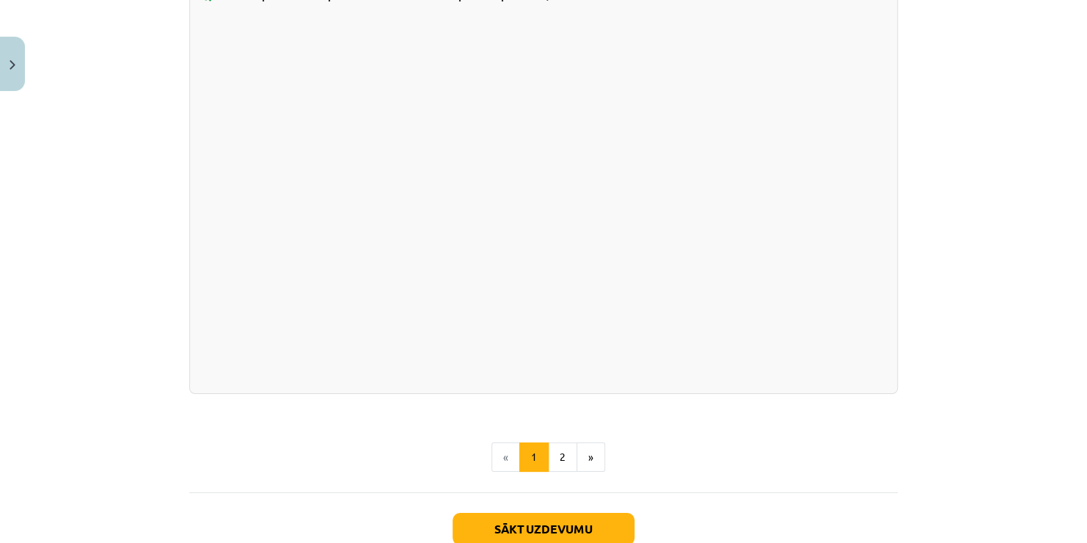
scroll to position [2582, 0]
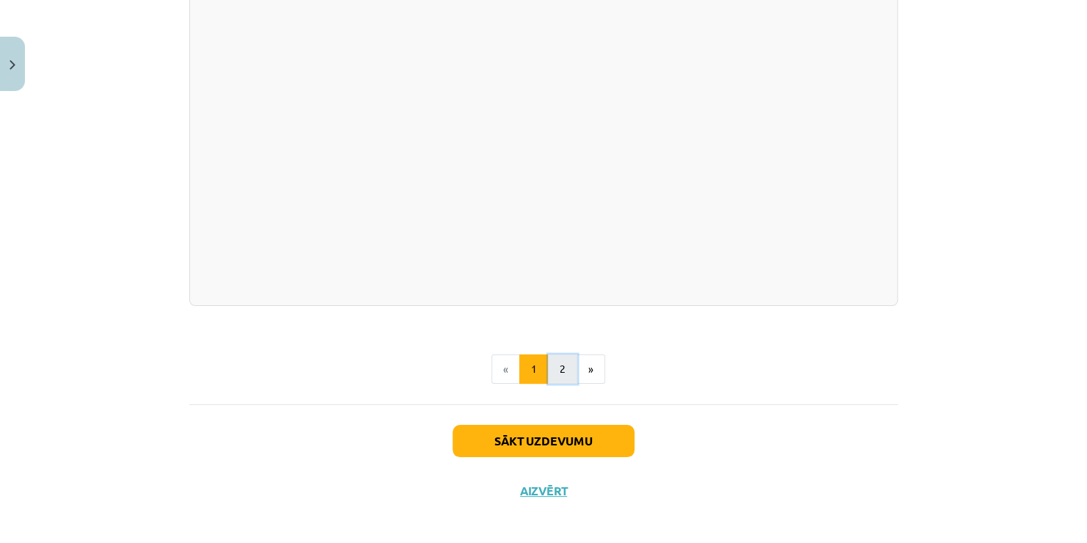
click at [548, 360] on button "2" at bounding box center [562, 368] width 29 height 29
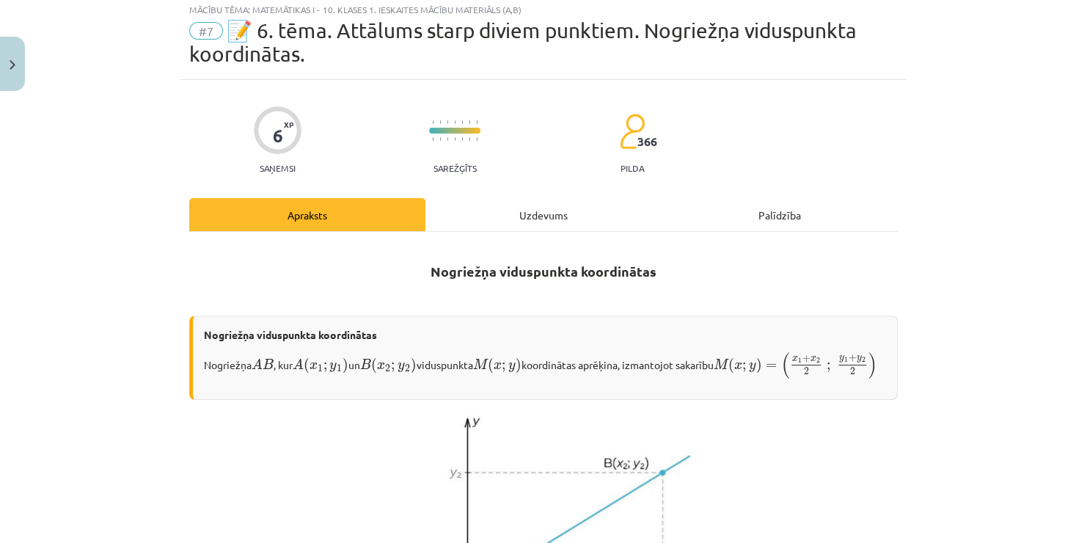
scroll to position [0, 0]
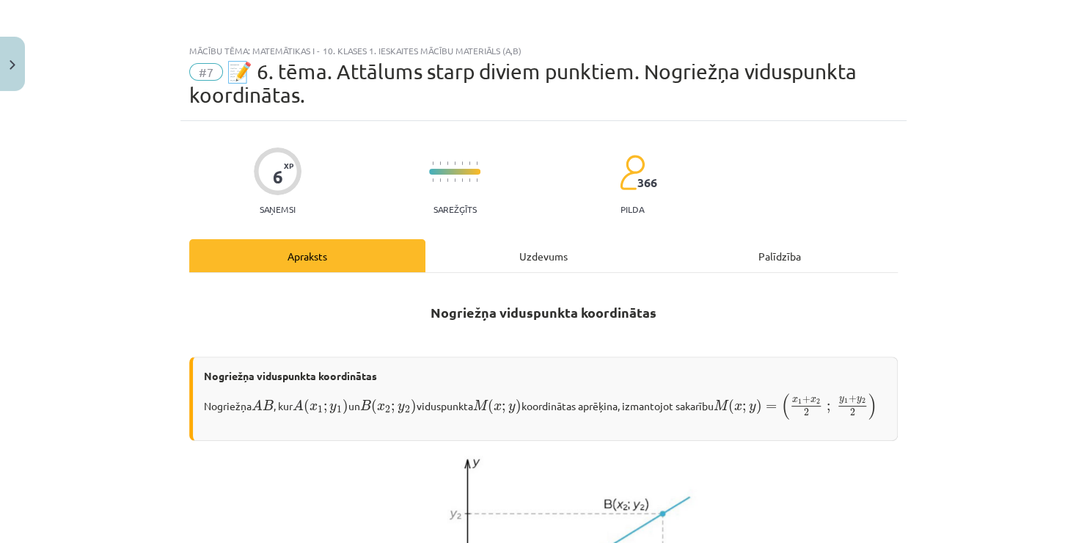
click at [511, 253] on div "Uzdevums" at bounding box center [543, 255] width 236 height 33
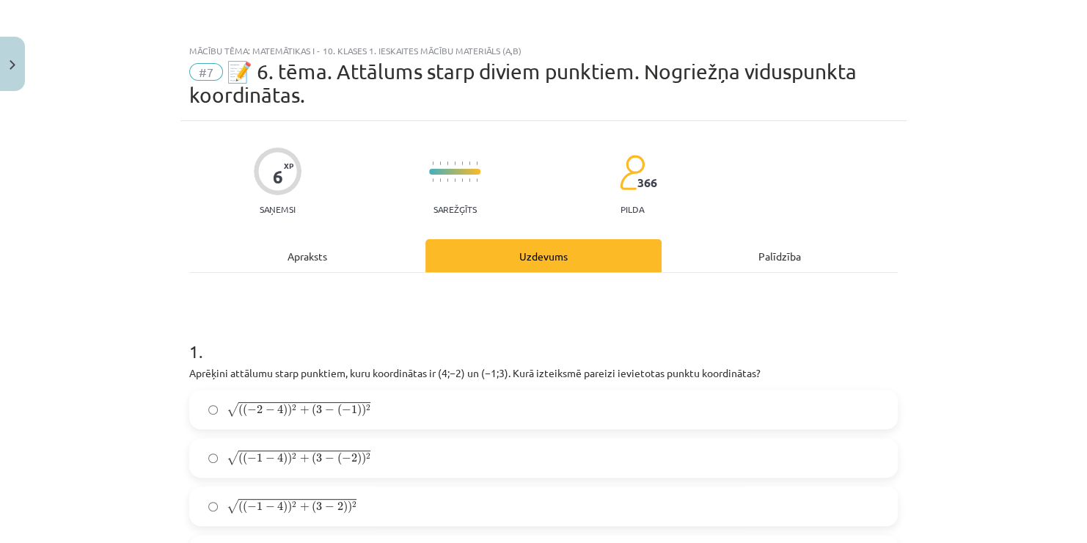
click at [254, 261] on div "Apraksts" at bounding box center [307, 255] width 236 height 33
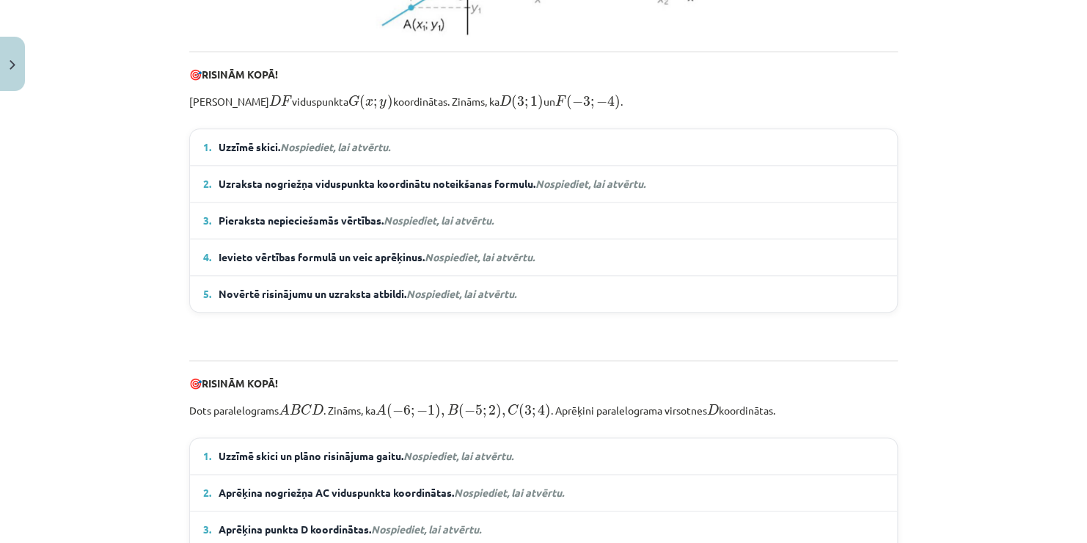
scroll to position [1215, 0]
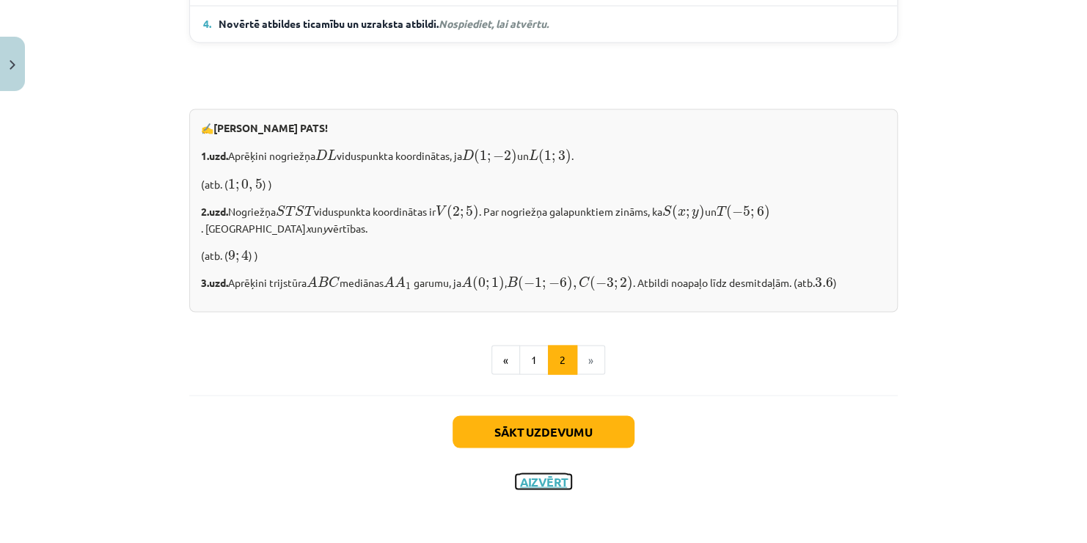
click at [539, 478] on button "Aizvērt" at bounding box center [544, 481] width 56 height 15
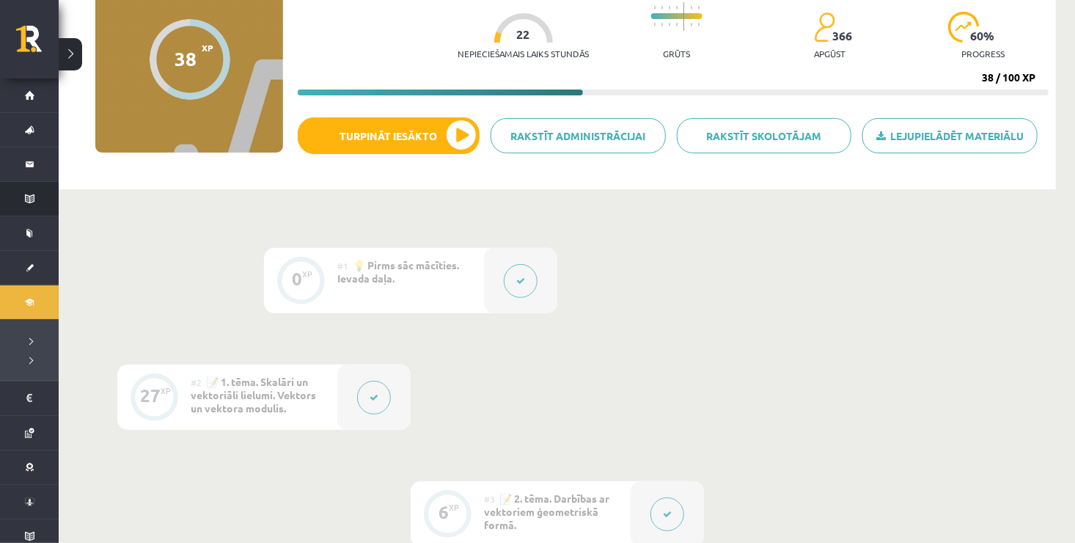
scroll to position [147, 0]
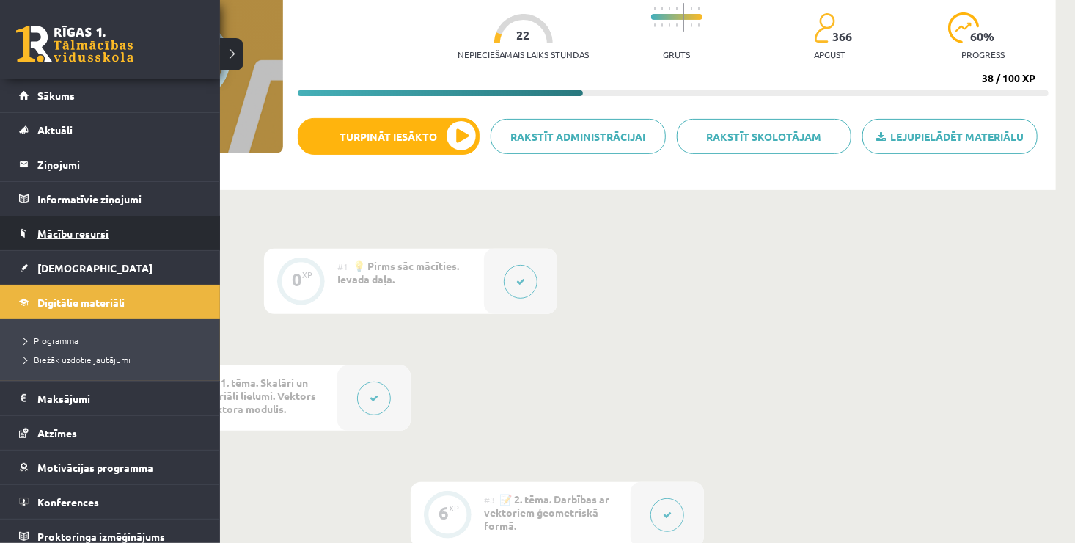
click at [73, 232] on span "Mācību resursi" at bounding box center [72, 233] width 71 height 13
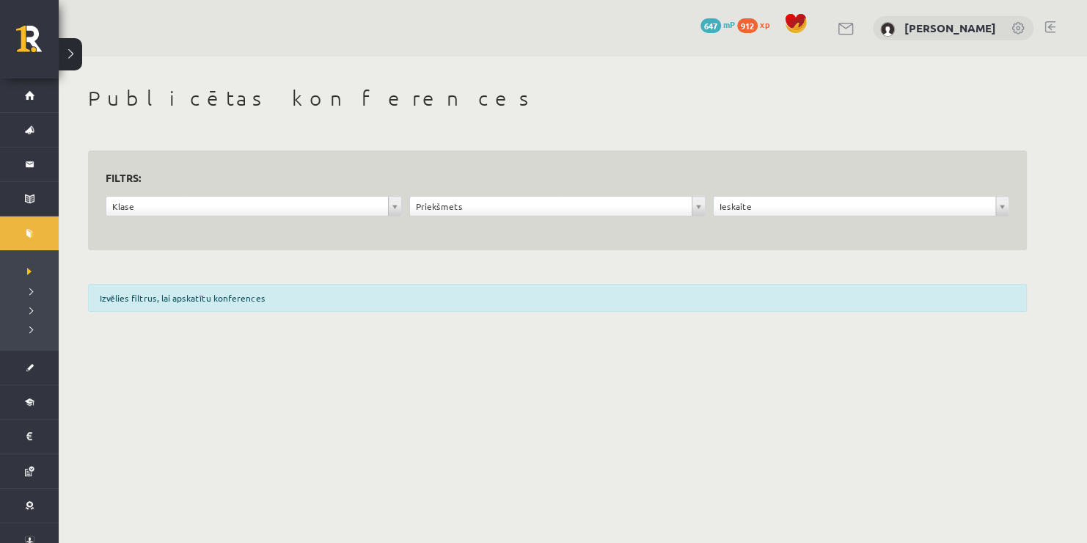
click at [403, 206] on div "**********" at bounding box center [254, 210] width 304 height 28
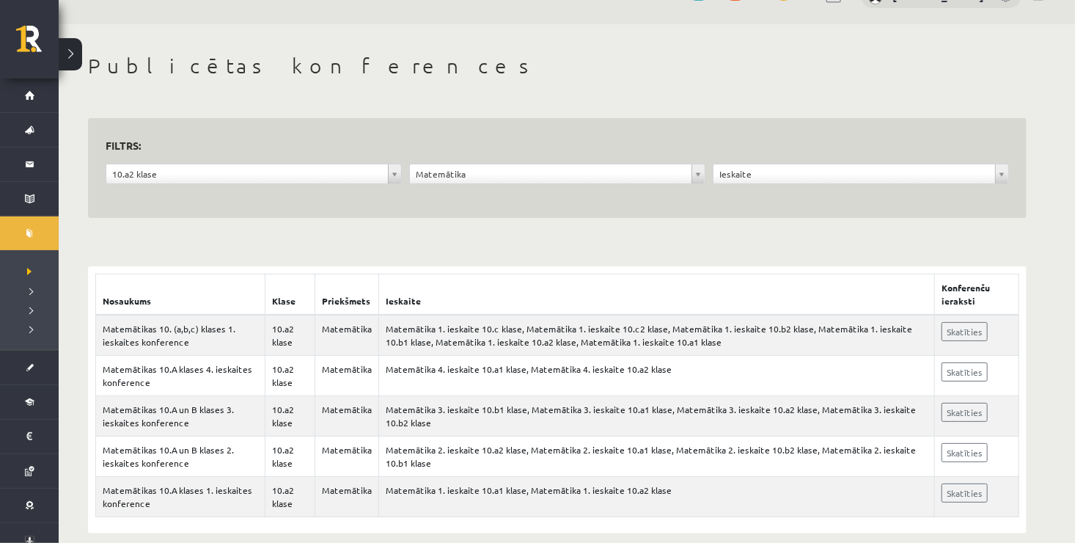
scroll to position [51, 0]
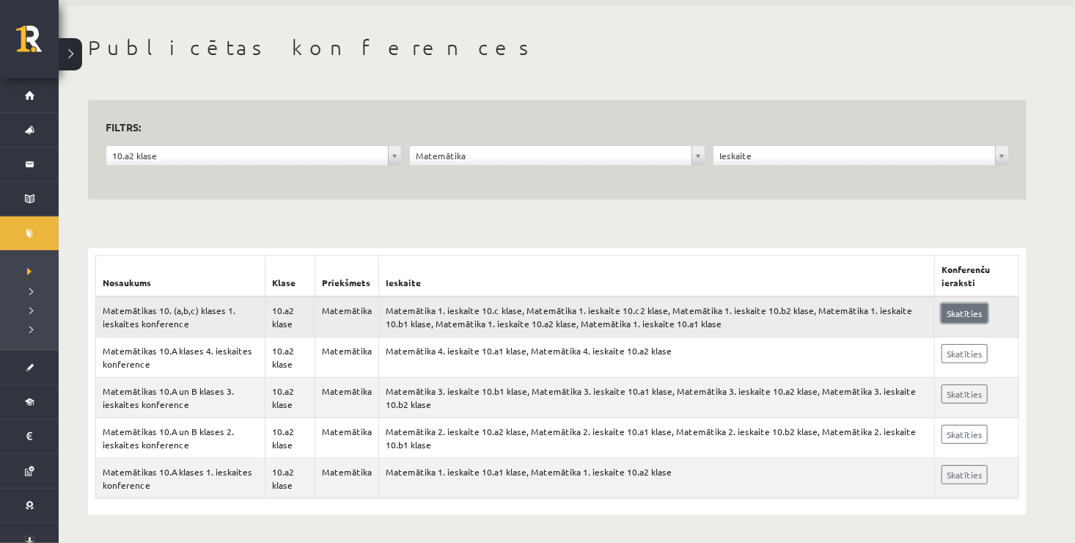
click at [962, 311] on link "Skatīties" at bounding box center [965, 313] width 46 height 19
